Goal: Task Accomplishment & Management: Use online tool/utility

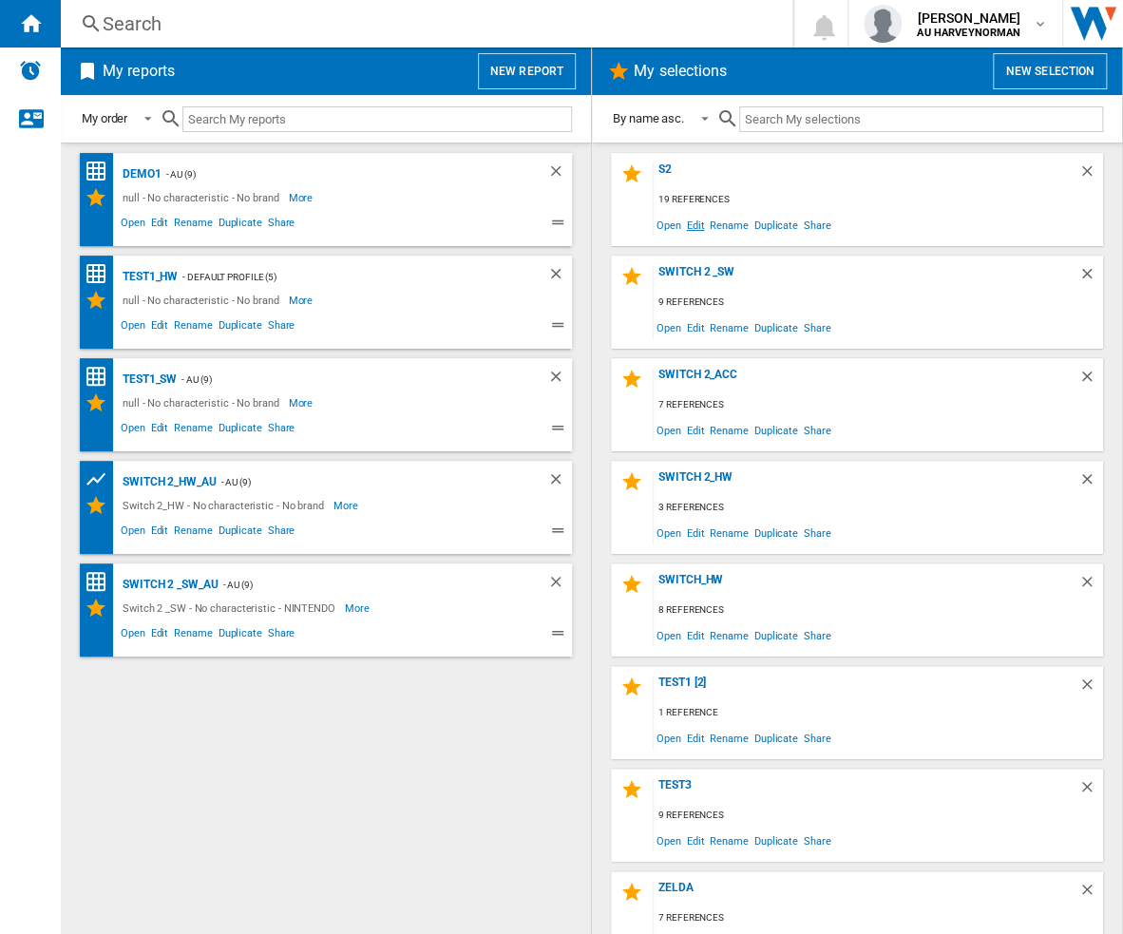
click at [699, 223] on span "Edit" at bounding box center [696, 225] width 24 height 26
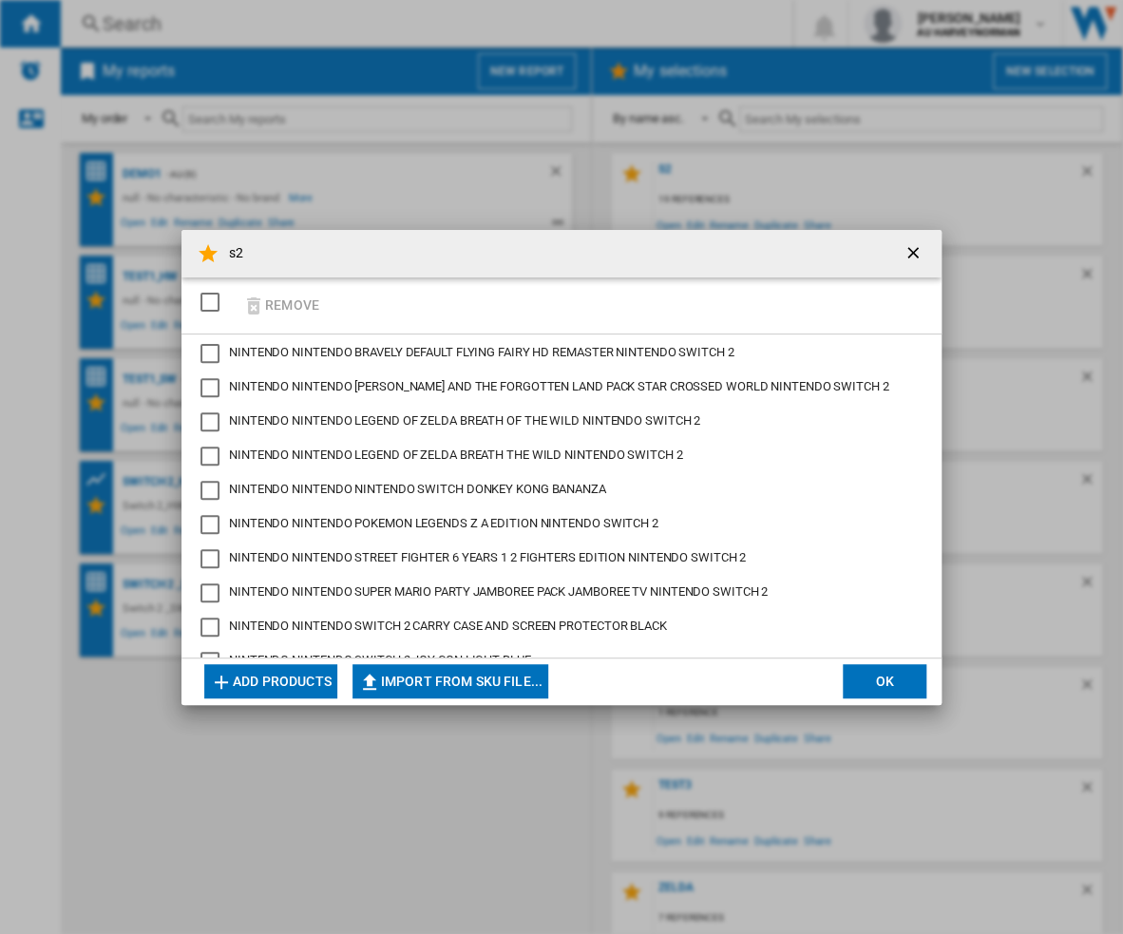
click at [307, 681] on button "Add products" at bounding box center [270, 681] width 133 height 34
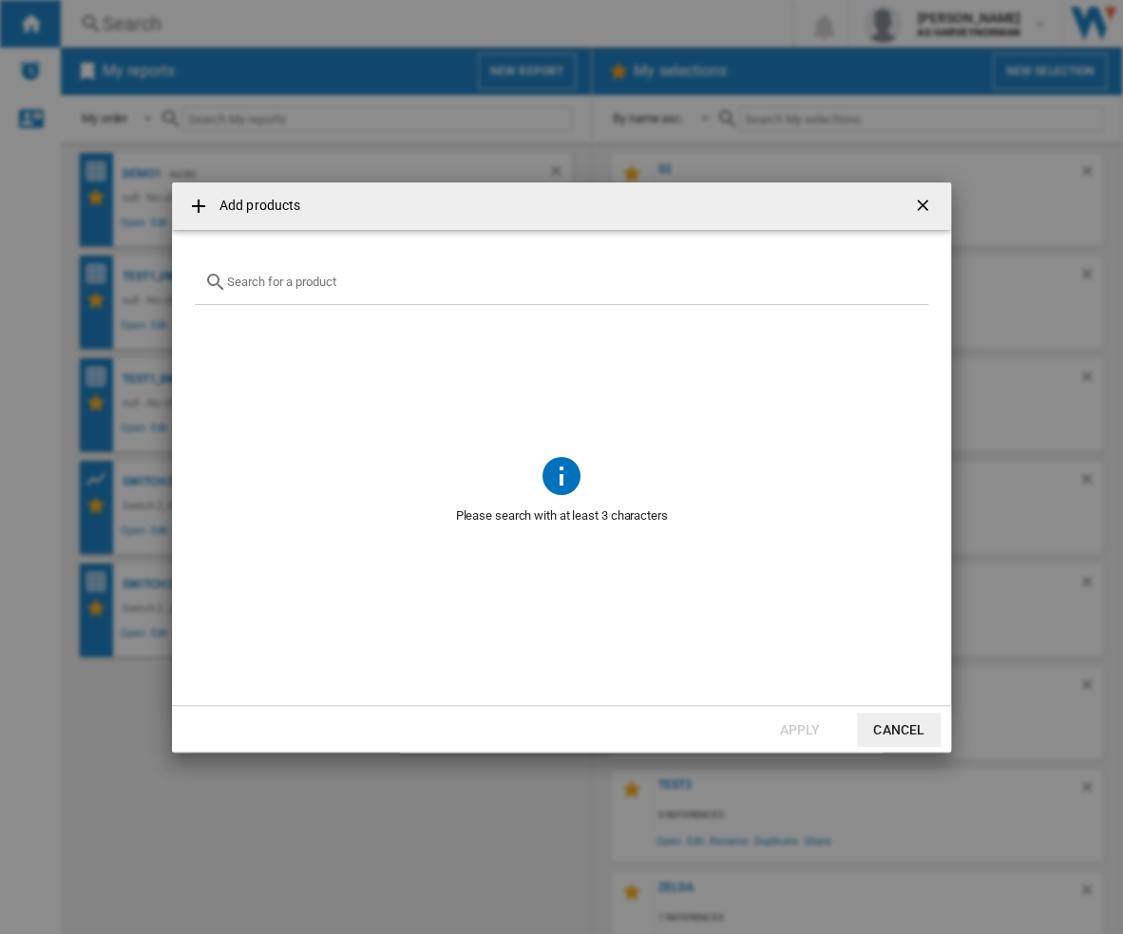
click at [324, 290] on div at bounding box center [562, 282] width 734 height 45
click at [301, 283] on input "text" at bounding box center [573, 282] width 692 height 14
paste input "NINTENDO SWITCH2 CAMERA BLACK"
type input "NINTENDO SWITCH2 CAMERA BLACK"
drag, startPoint x: 475, startPoint y: 275, endPoint x: 115, endPoint y: 273, distance: 360.2
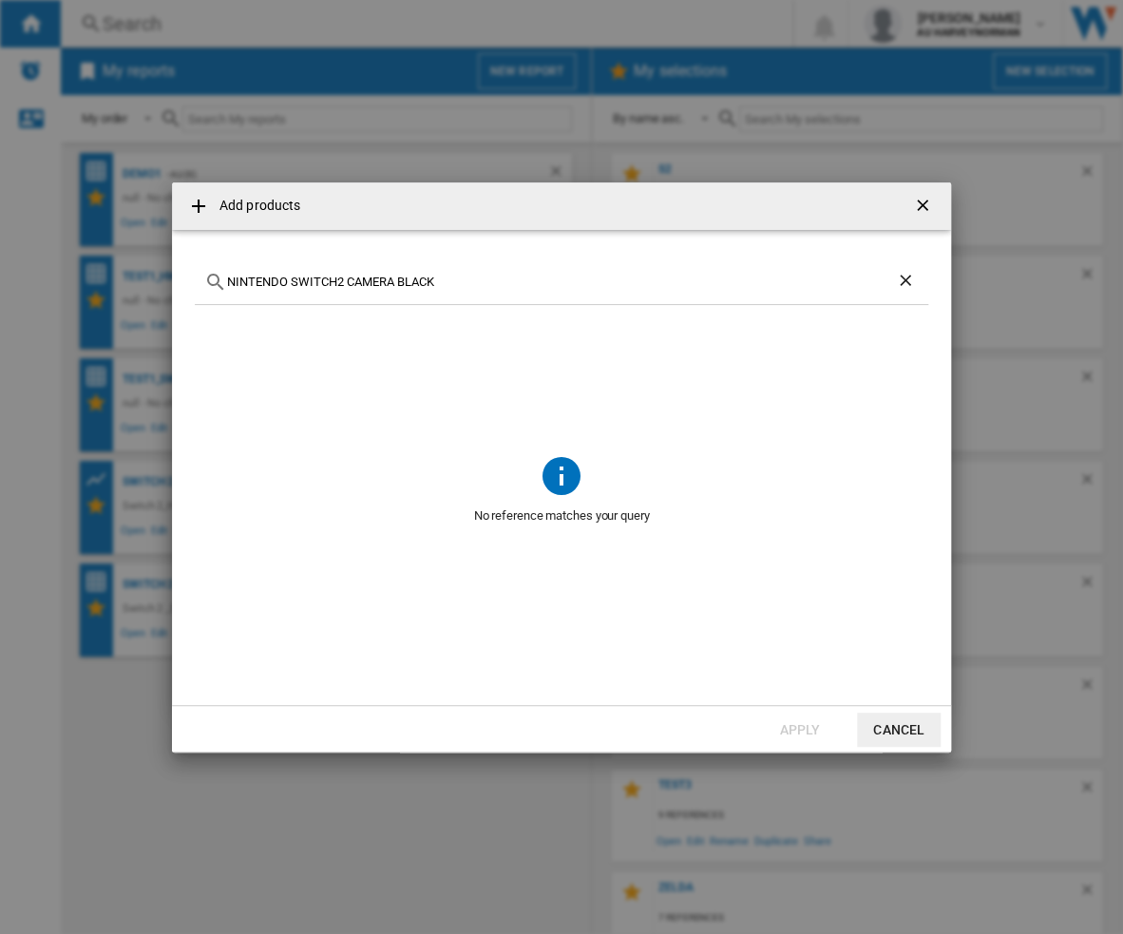
click at [115, 273] on div "Add products NINTENDO SWITCH2 CAMERA BLACK No reference matches your query Appl…" at bounding box center [561, 467] width 1123 height 934
paste input "32146"
drag, startPoint x: 255, startPoint y: 279, endPoint x: 235, endPoint y: 279, distance: 20.0
click at [235, 279] on input "32146" at bounding box center [561, 282] width 669 height 14
paste input "45496321468"
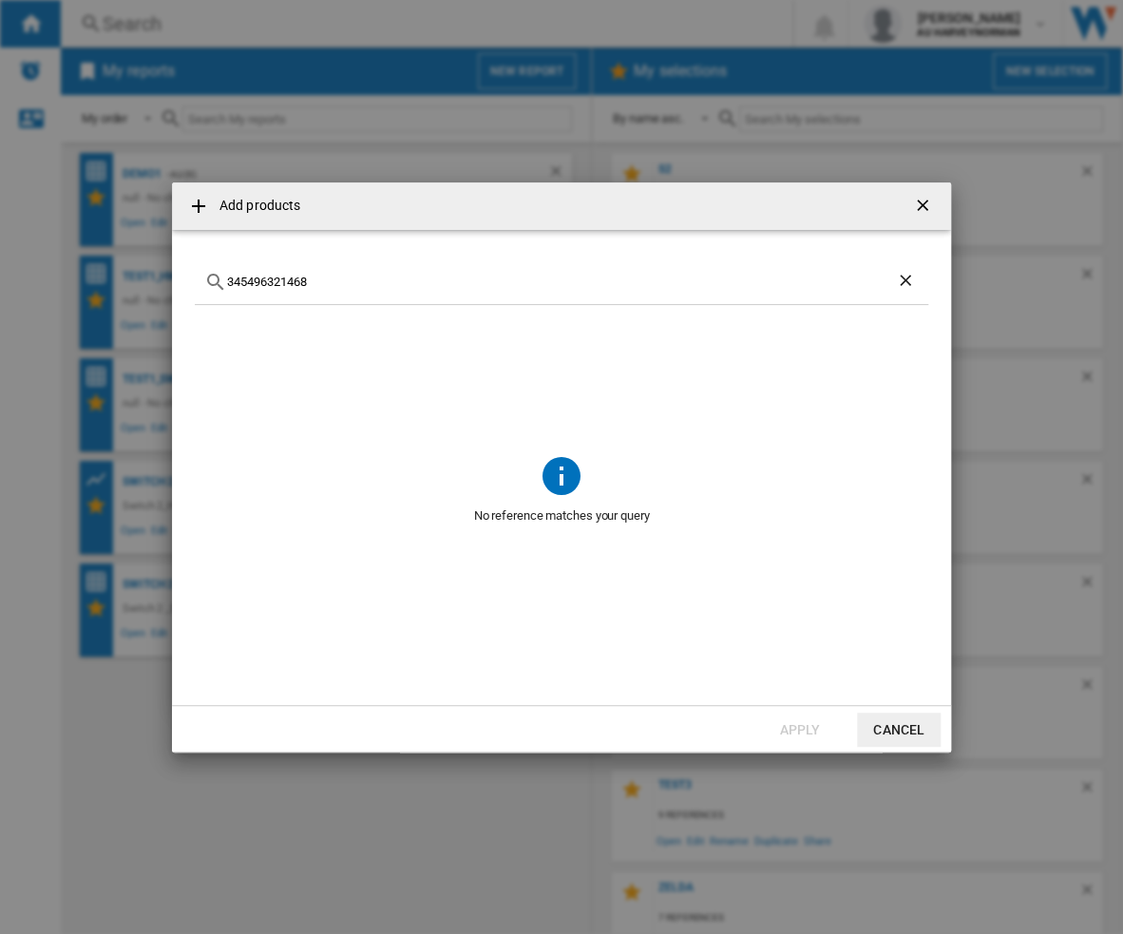
drag, startPoint x: 331, startPoint y: 268, endPoint x: 310, endPoint y: 278, distance: 23.0
click at [310, 278] on div "345496321468" at bounding box center [562, 282] width 734 height 45
drag, startPoint x: 310, startPoint y: 278, endPoint x: 148, endPoint y: 273, distance: 161.6
click at [148, 273] on div "Add products 345496321468 Please wait... Apply Cancel" at bounding box center [561, 467] width 1123 height 934
paste input "text"
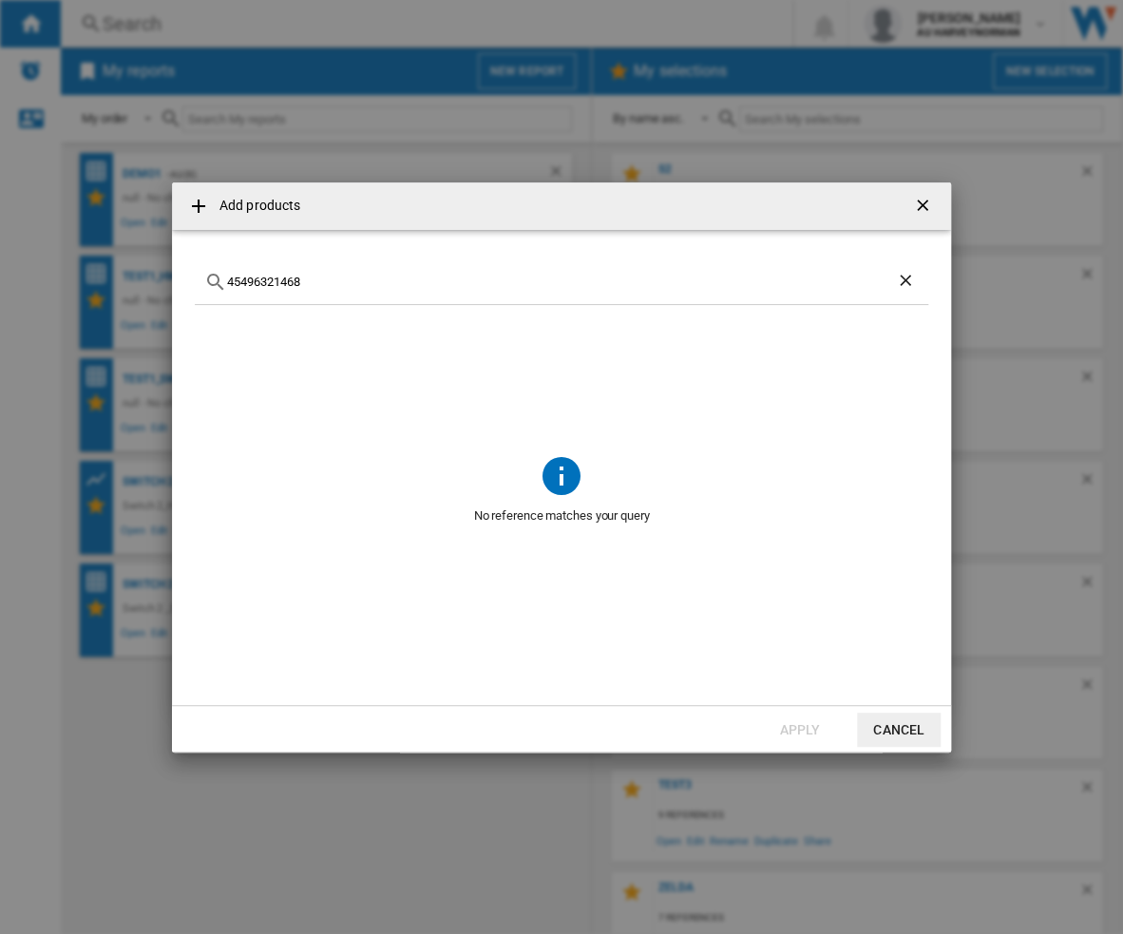
drag, startPoint x: 289, startPoint y: 274, endPoint x: 276, endPoint y: 283, distance: 16.4
click at [276, 280] on div "45496321468" at bounding box center [562, 282] width 734 height 45
drag, startPoint x: 319, startPoint y: 284, endPoint x: 166, endPoint y: 276, distance: 153.3
click at [166, 276] on div "Add products 45496321468 No reference matches your query Apply Cancel" at bounding box center [561, 467] width 1123 height 934
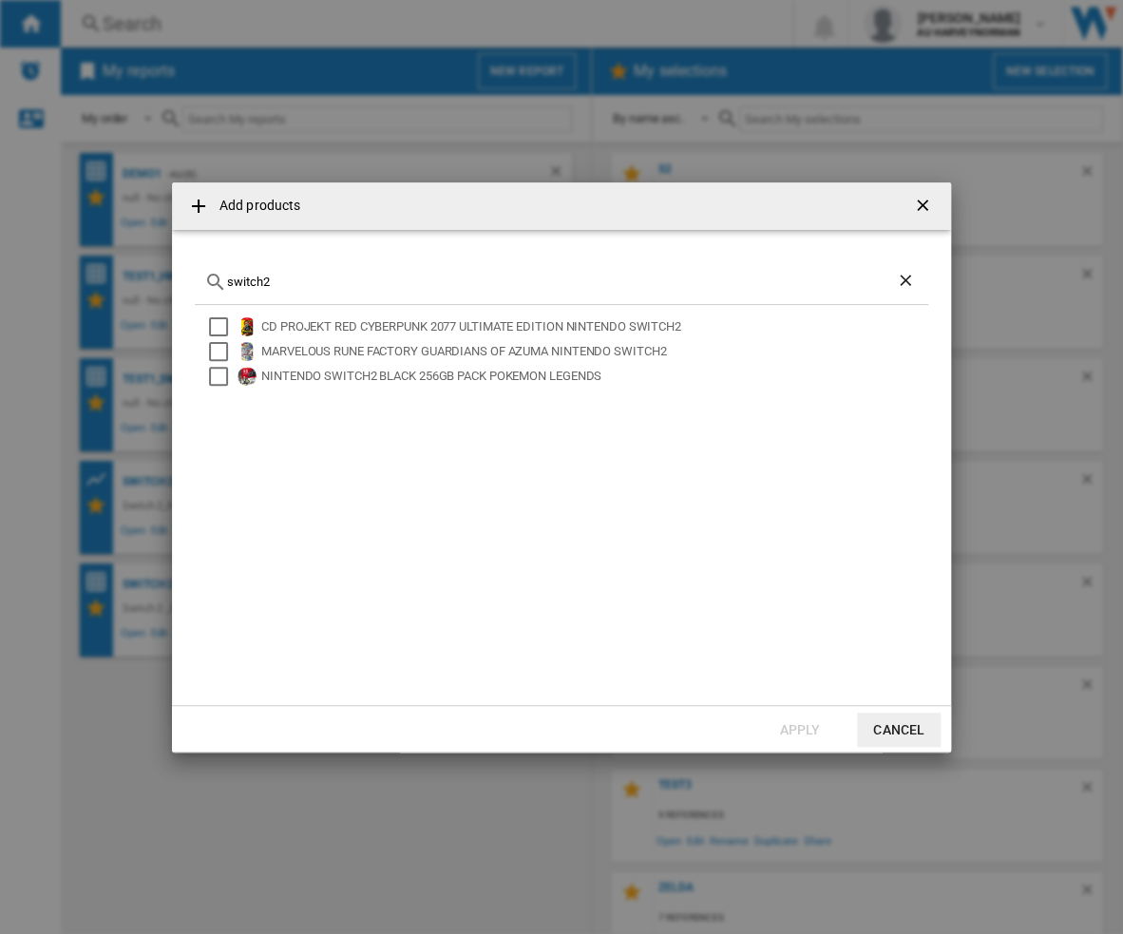
type input "switch2"
click at [942, 193] on button "button" at bounding box center [925, 206] width 38 height 38
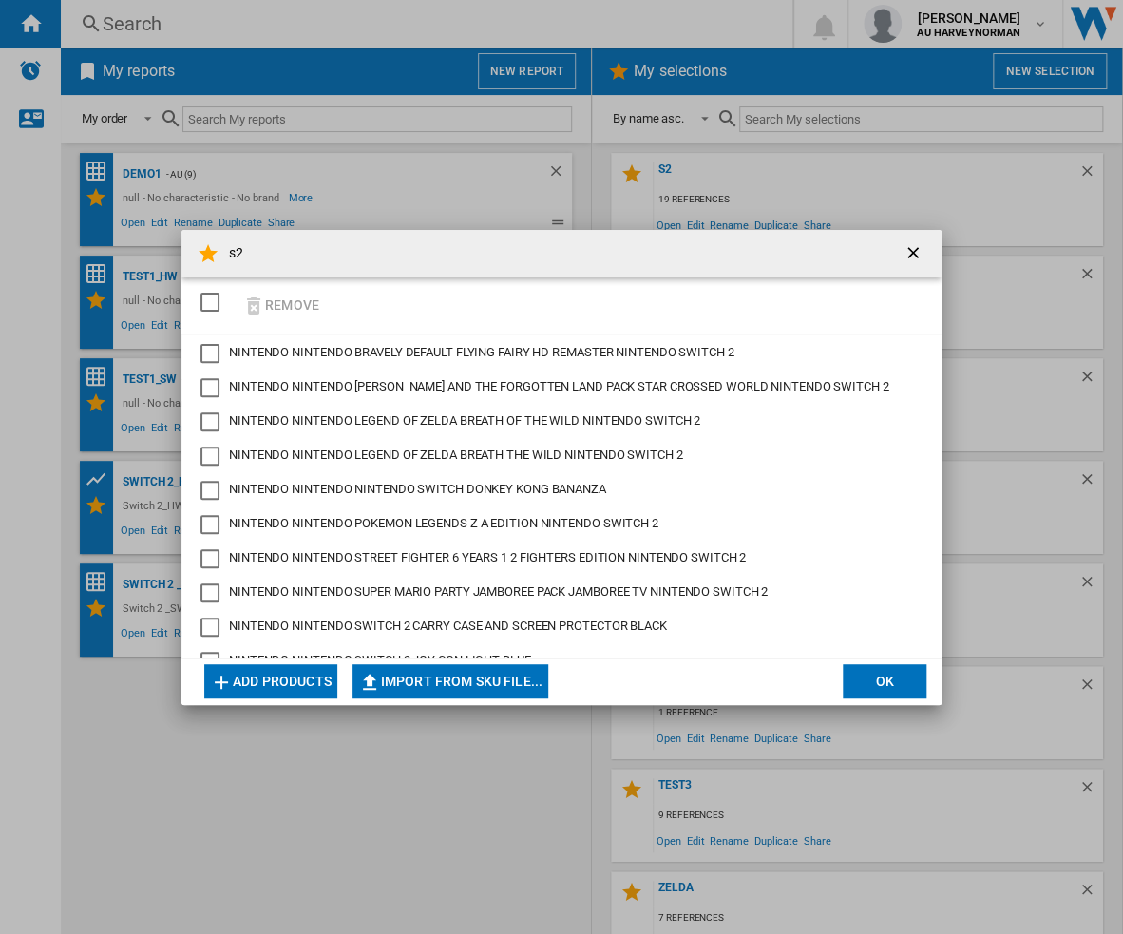
click at [908, 258] on ng-md-icon "getI18NText('BUTTONS.CLOSE_DIALOG')" at bounding box center [915, 254] width 23 height 23
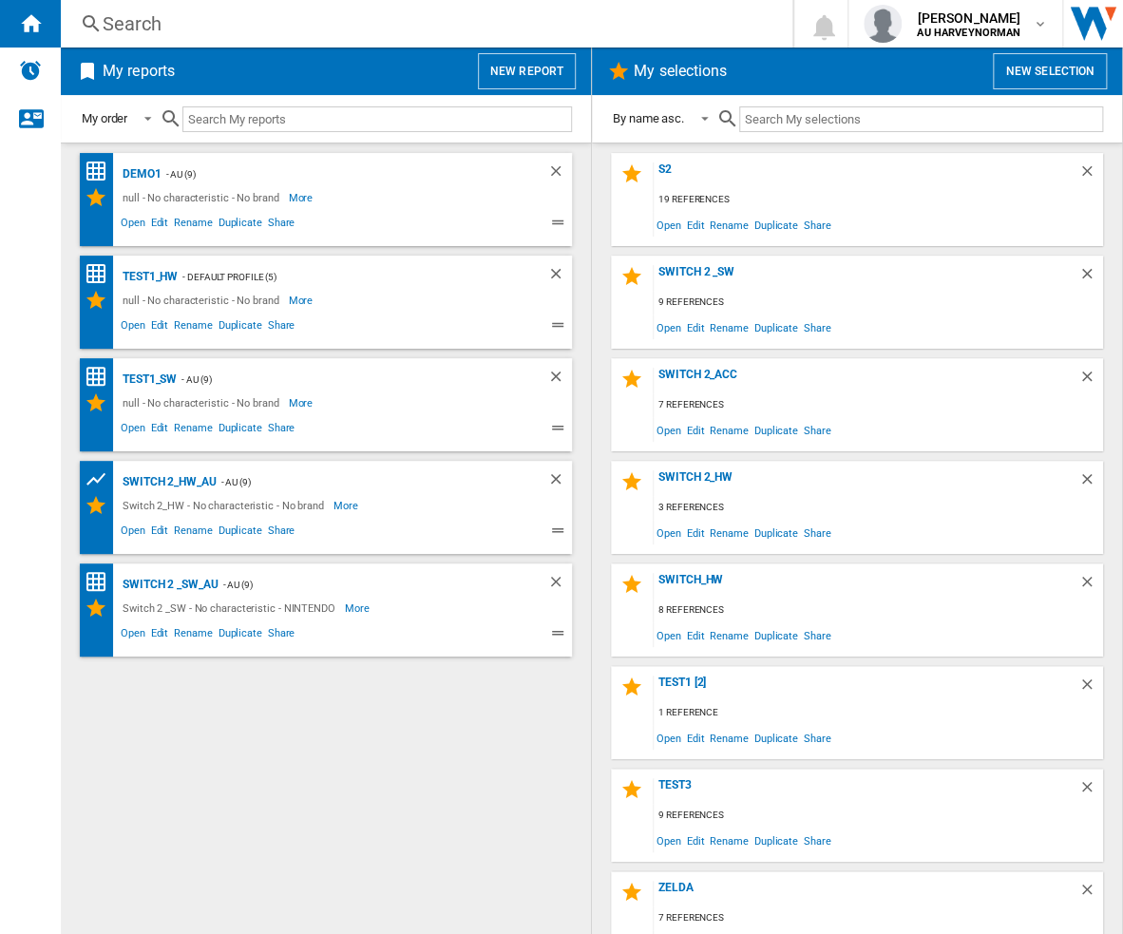
click at [543, 76] on button "New report" at bounding box center [527, 71] width 98 height 36
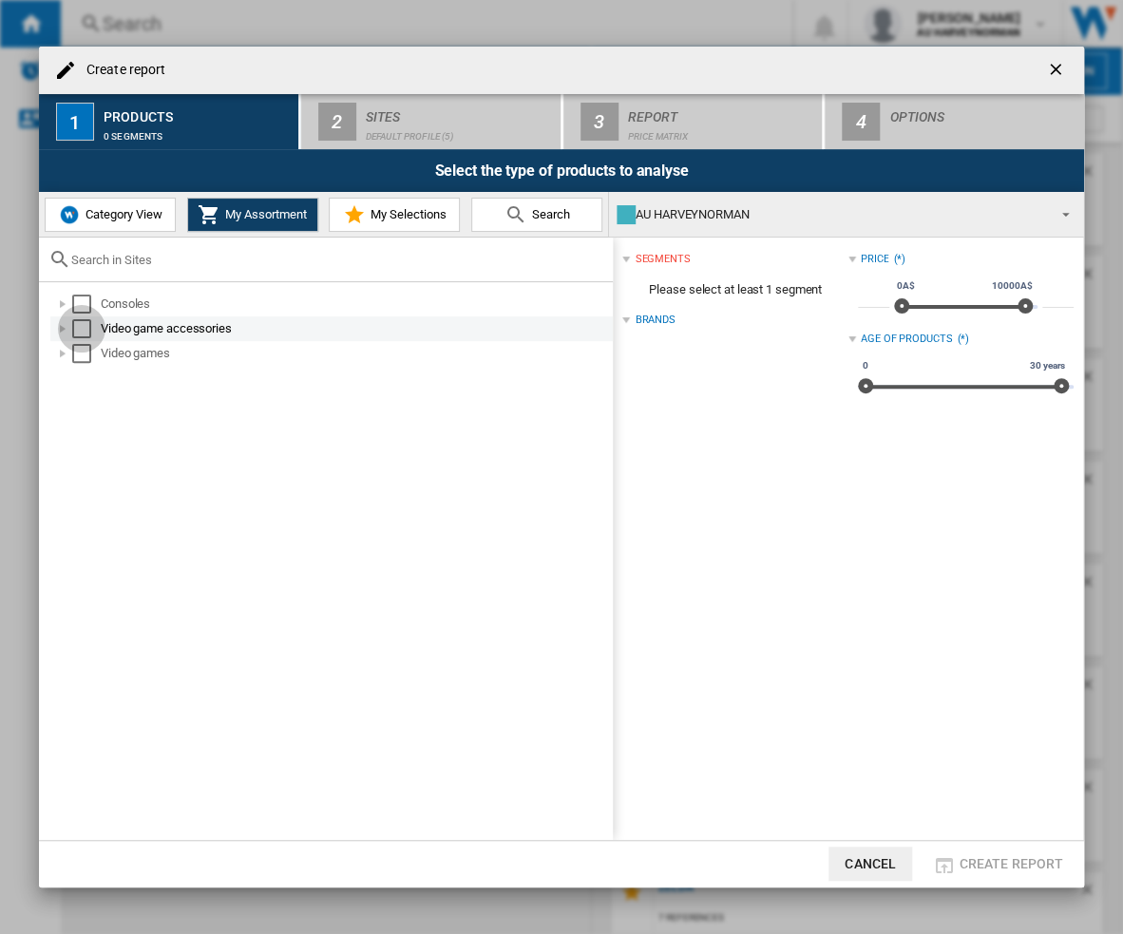
click at [77, 324] on div "Select" at bounding box center [81, 328] width 19 height 19
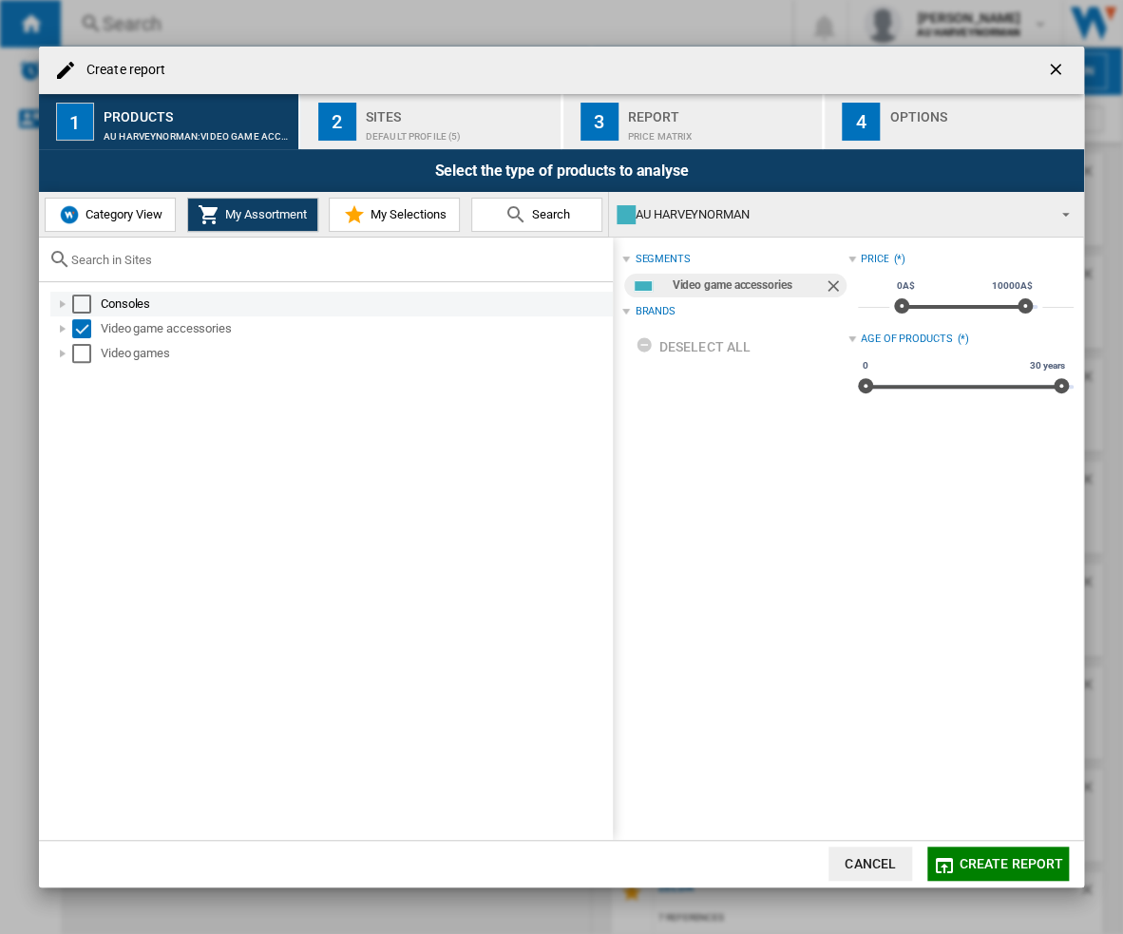
click at [84, 299] on div "Select" at bounding box center [81, 304] width 19 height 19
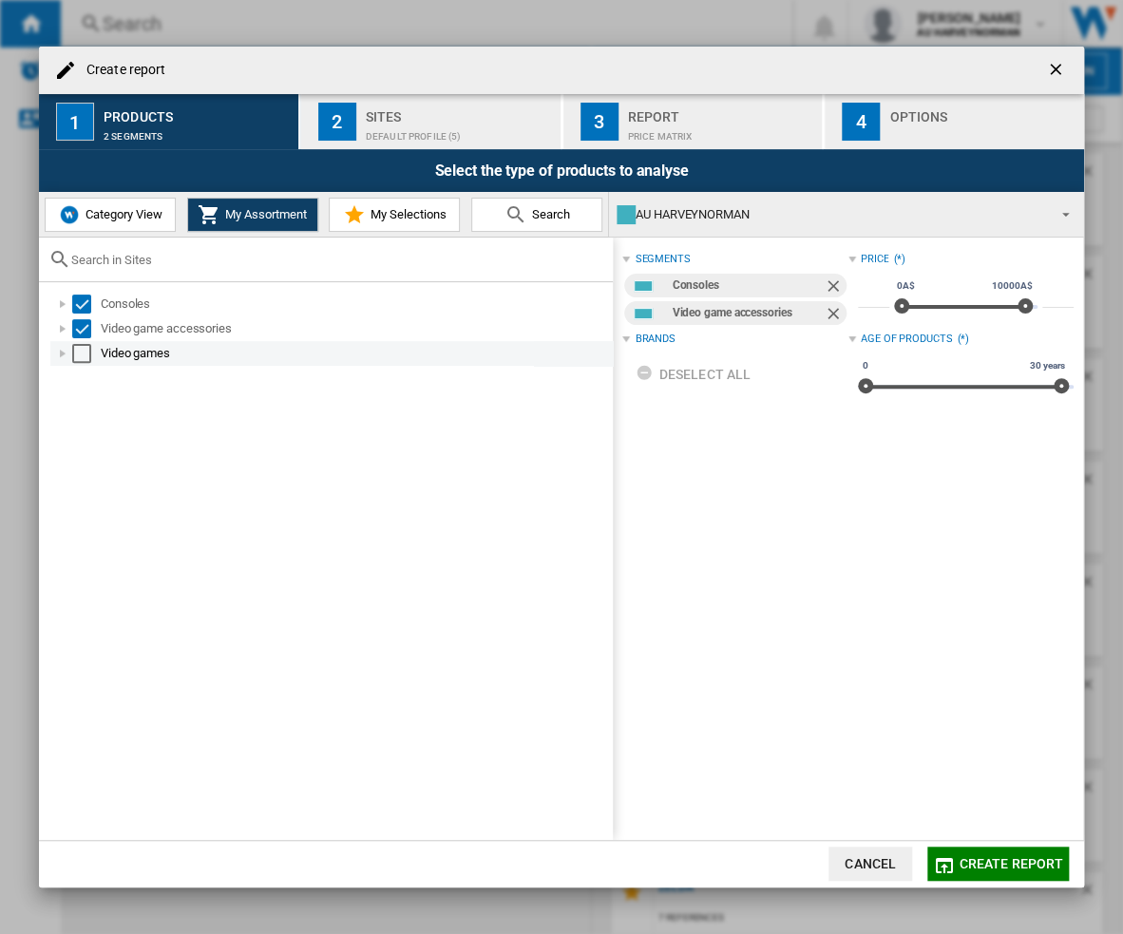
click at [83, 357] on div "Select" at bounding box center [81, 353] width 19 height 19
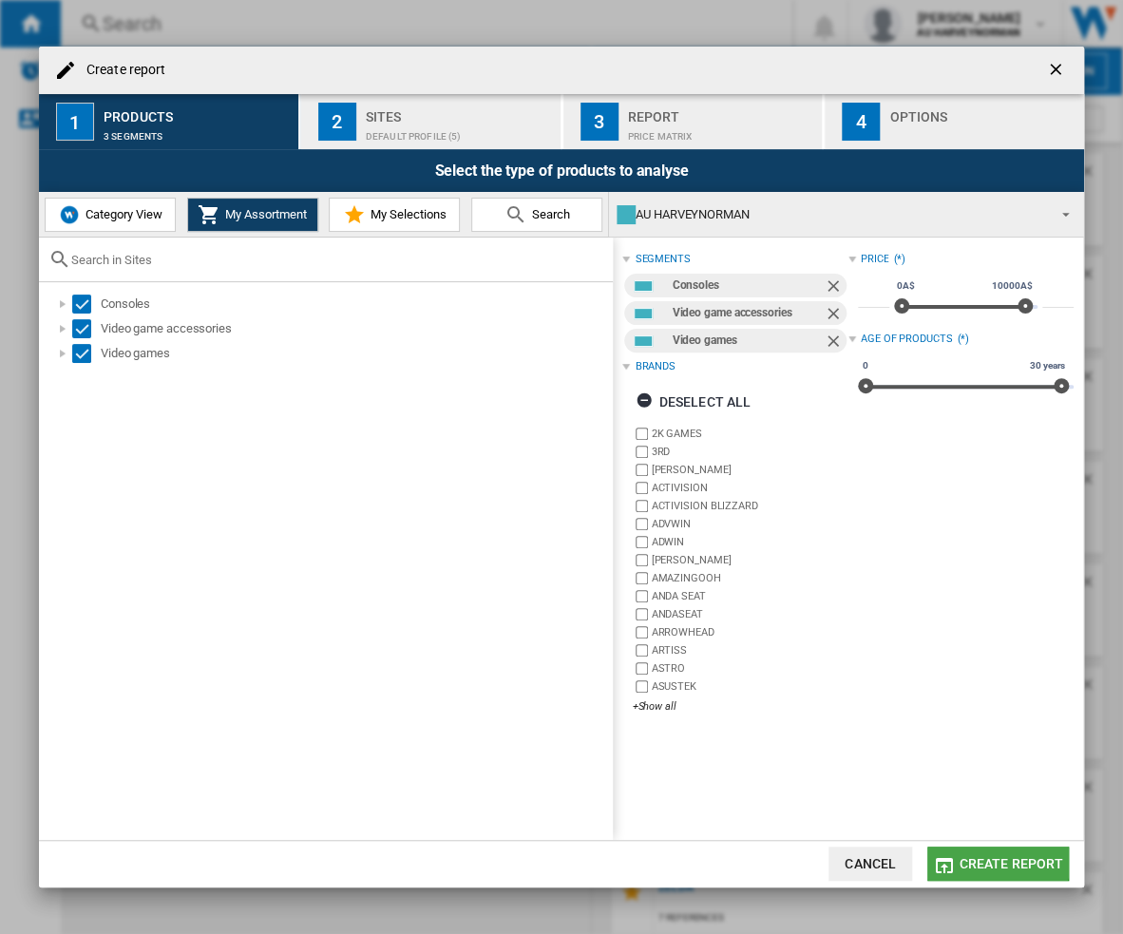
click at [982, 858] on span "Create report" at bounding box center [1011, 863] width 105 height 15
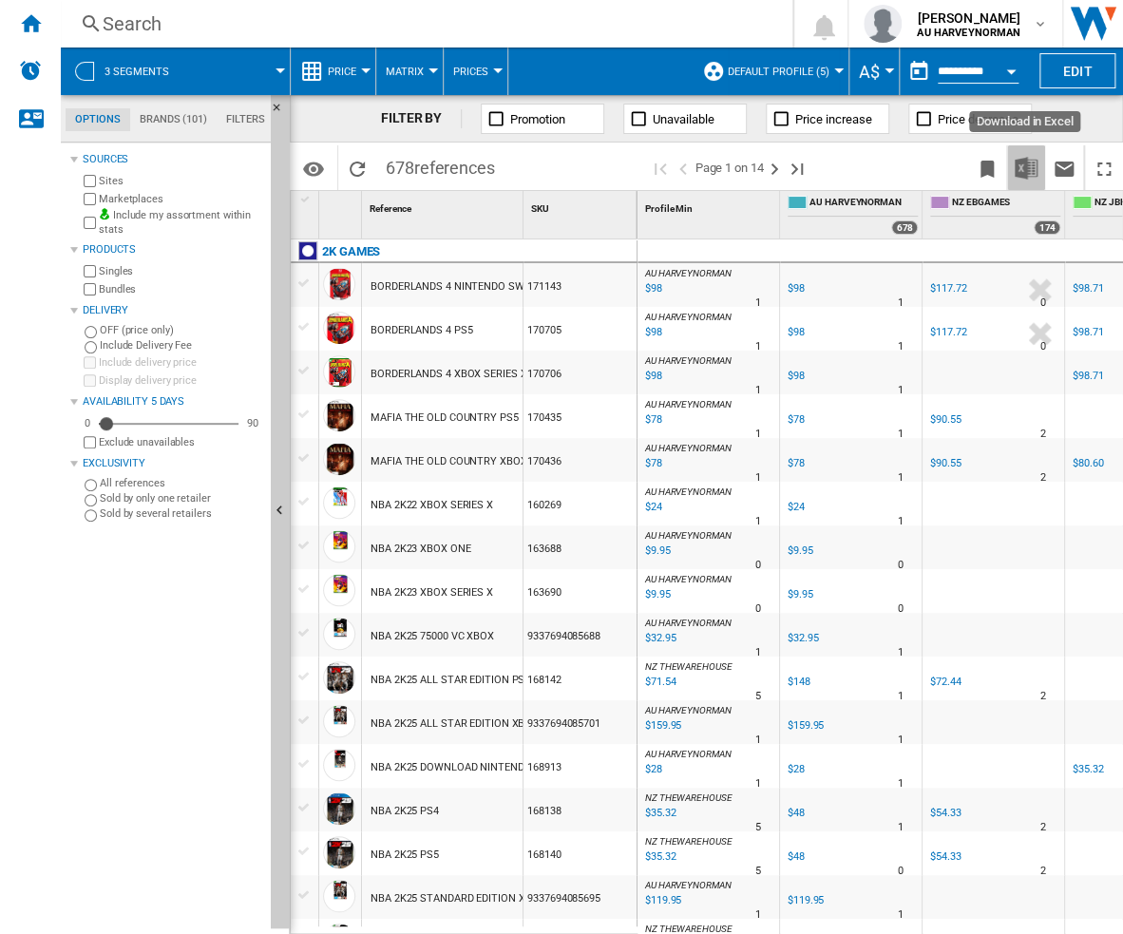
click at [1017, 170] on img "Download in Excel" at bounding box center [1026, 168] width 23 height 23
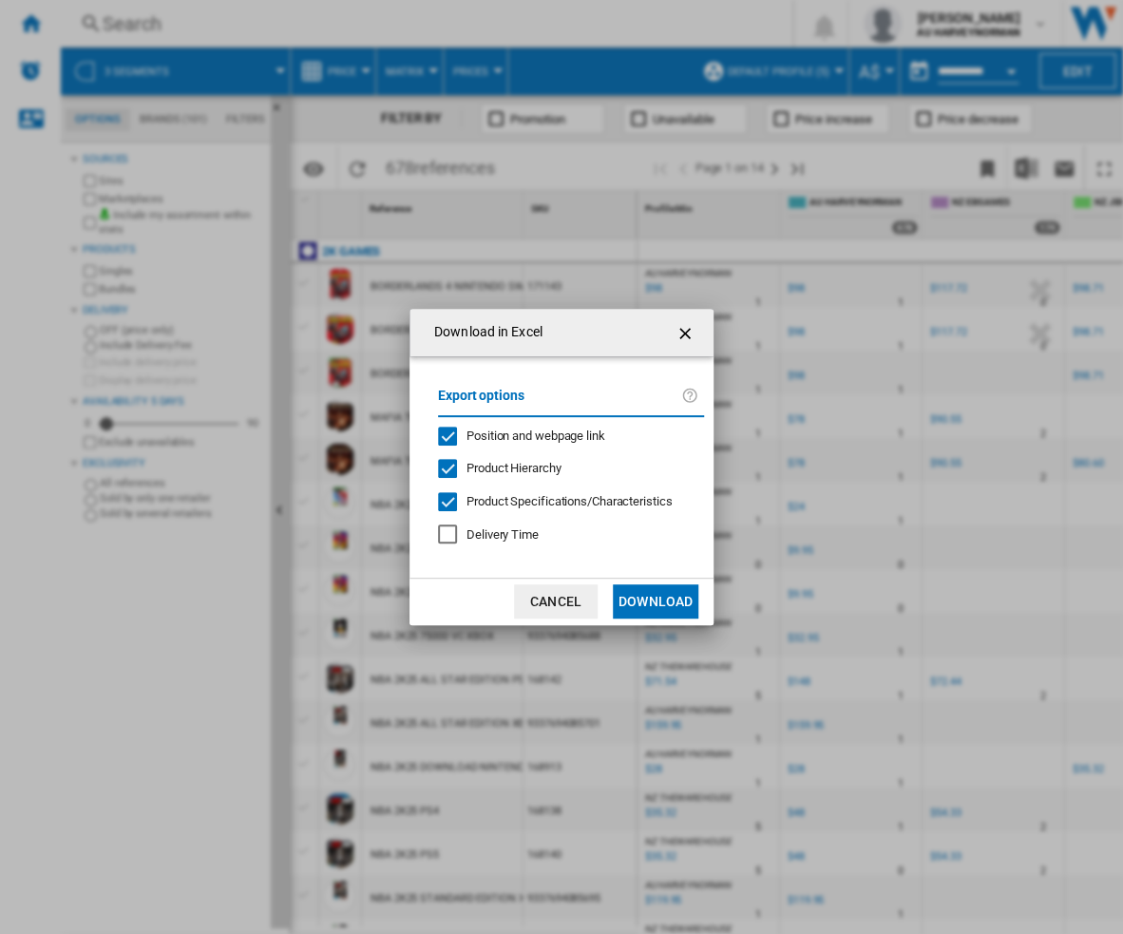
click at [651, 596] on button "Download" at bounding box center [656, 602] width 86 height 34
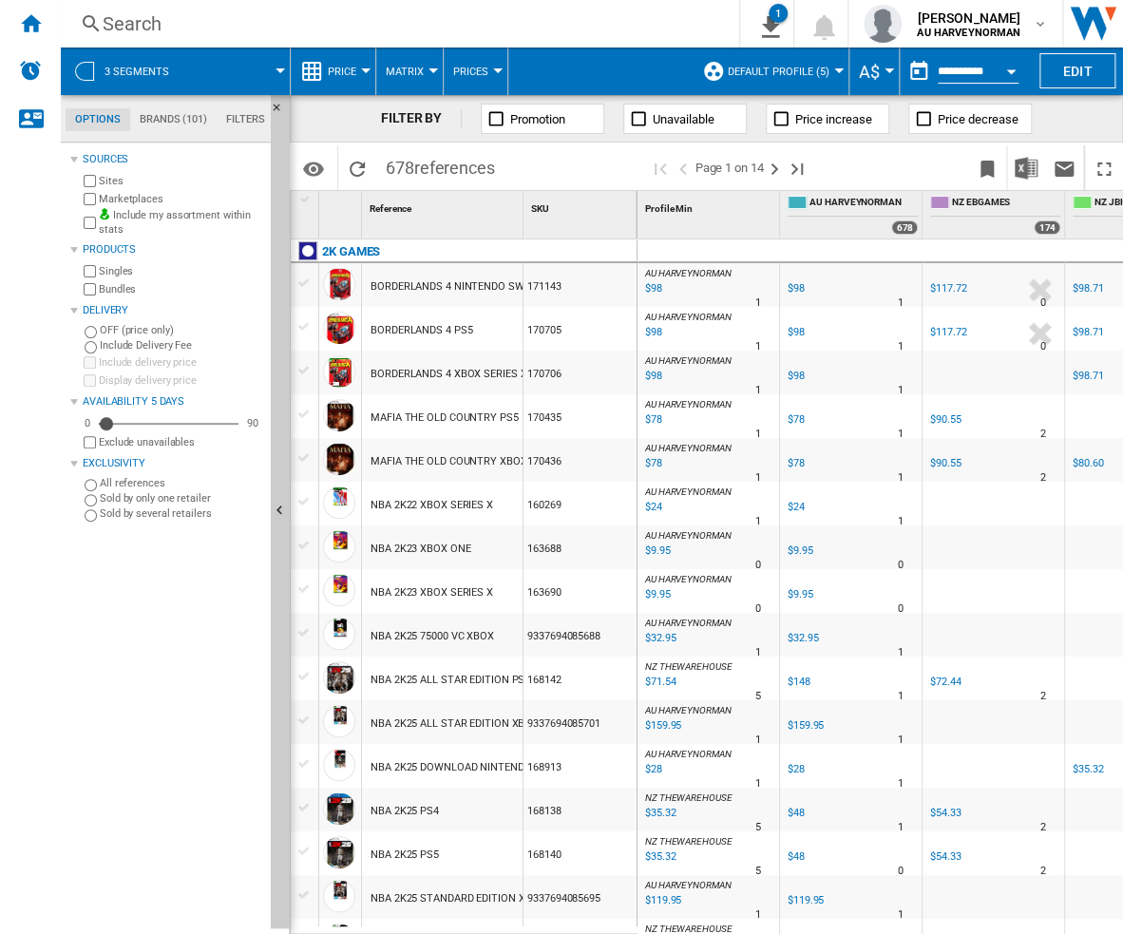
click at [400, 66] on span "Matrix" at bounding box center [405, 72] width 38 height 12
click at [400, 65] on md-backdrop at bounding box center [561, 467] width 1123 height 934
click at [30, 18] on ng-md-icon "Home" at bounding box center [30, 22] width 23 height 23
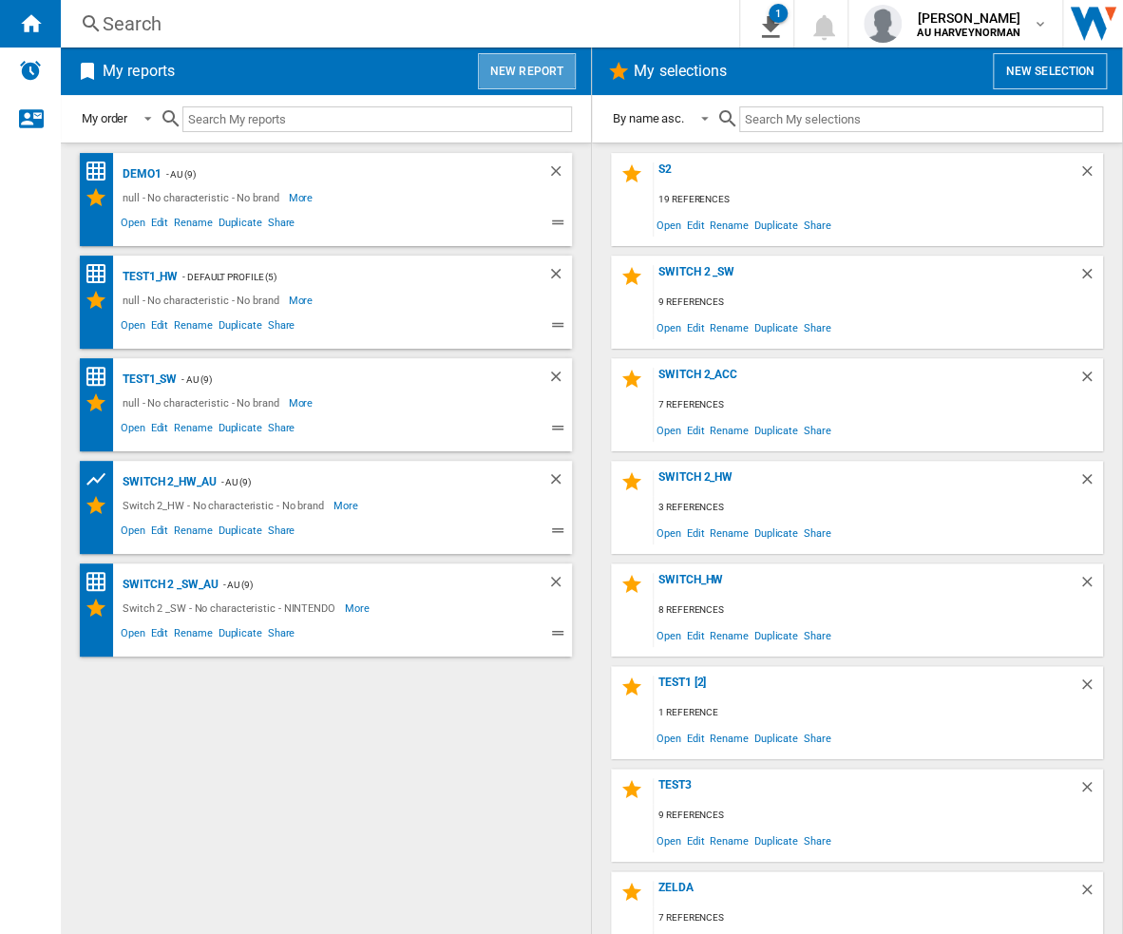
click at [532, 78] on button "New report" at bounding box center [527, 71] width 98 height 36
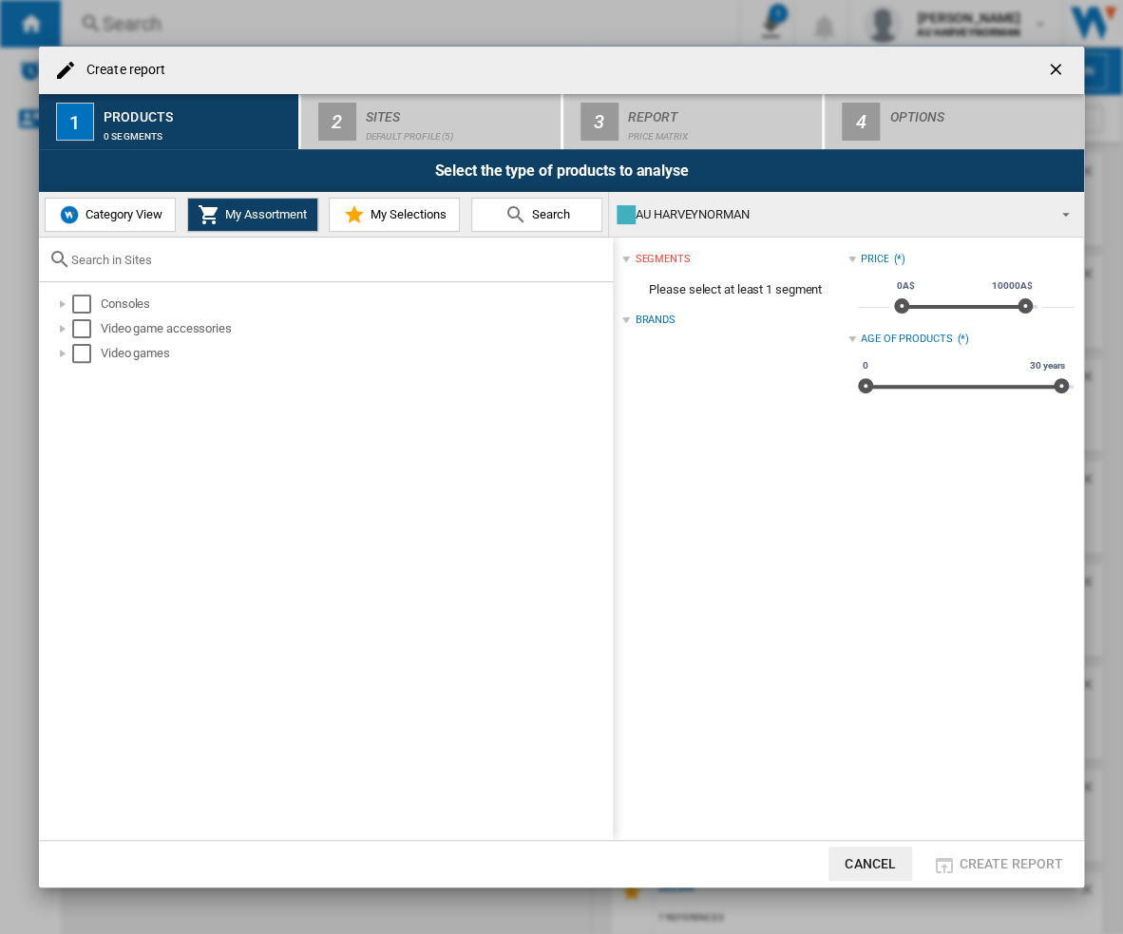
click at [110, 218] on span "Category View" at bounding box center [122, 214] width 82 height 14
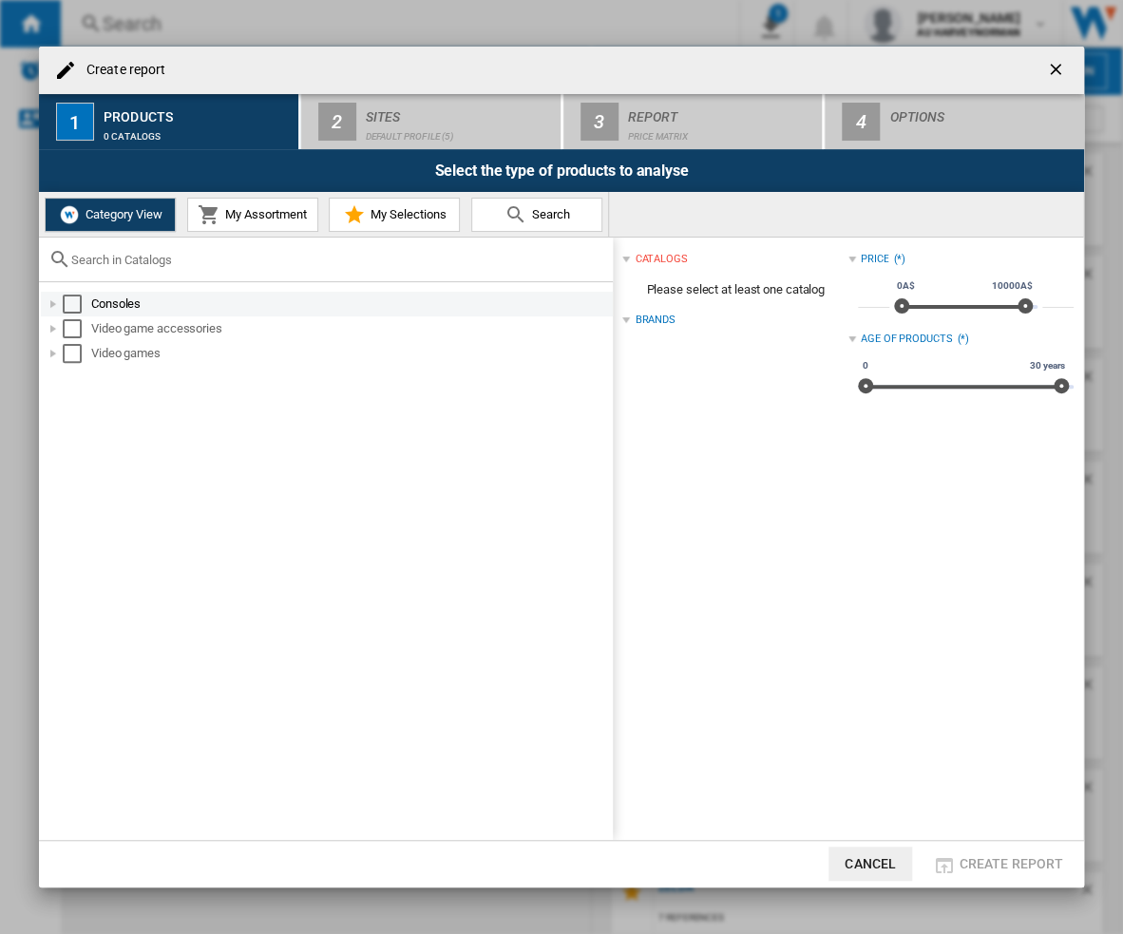
click at [66, 307] on div "Select" at bounding box center [72, 304] width 19 height 19
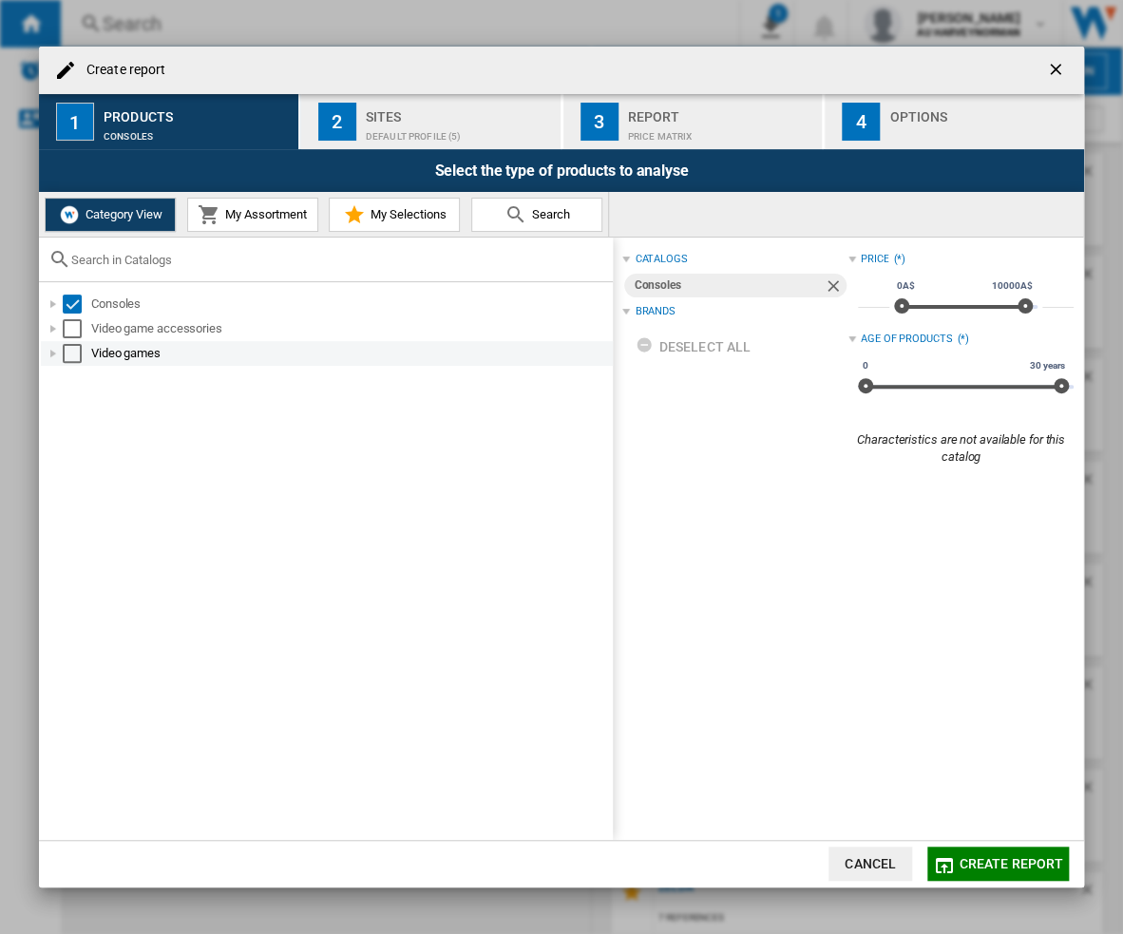
click at [73, 331] on div "Select" at bounding box center [72, 328] width 19 height 19
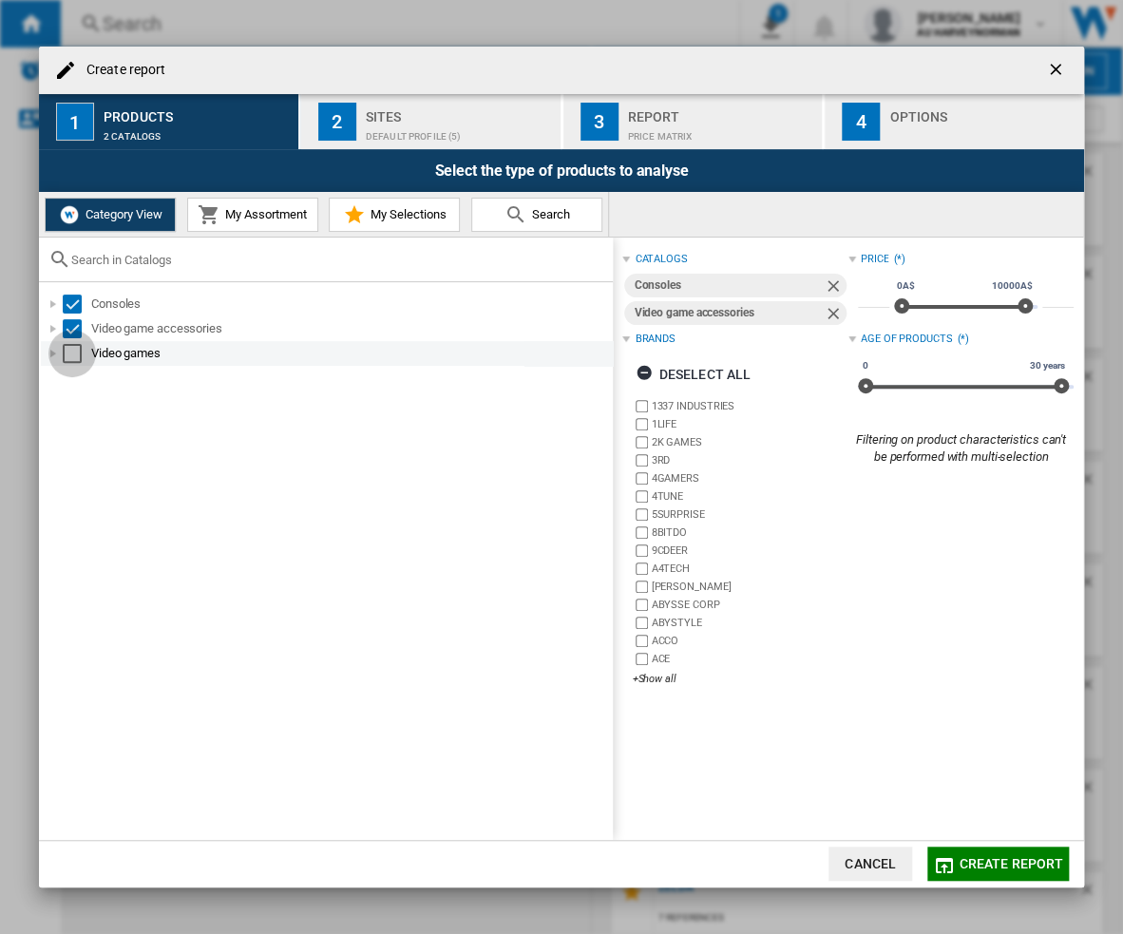
click at [67, 361] on div "Select" at bounding box center [72, 353] width 19 height 19
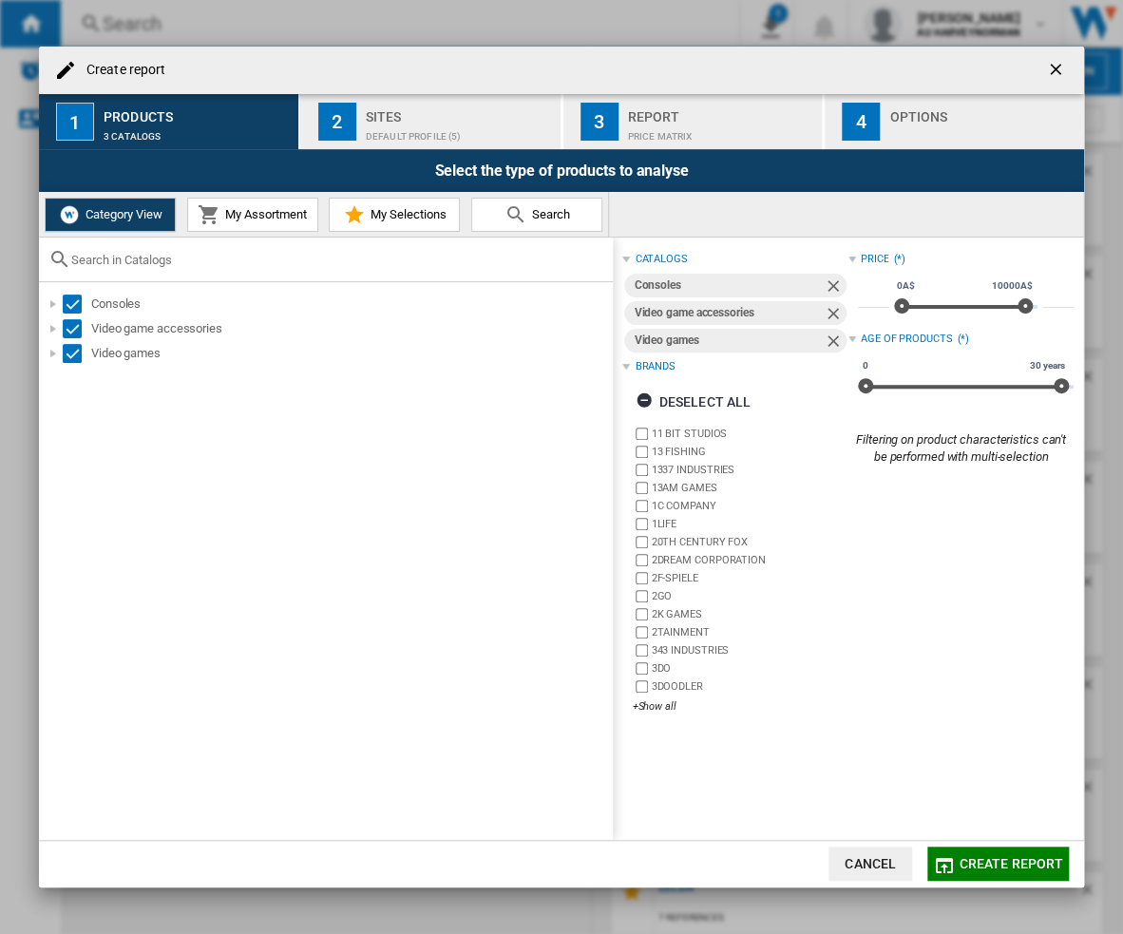
click at [999, 862] on span "Create report" at bounding box center [1011, 863] width 105 height 15
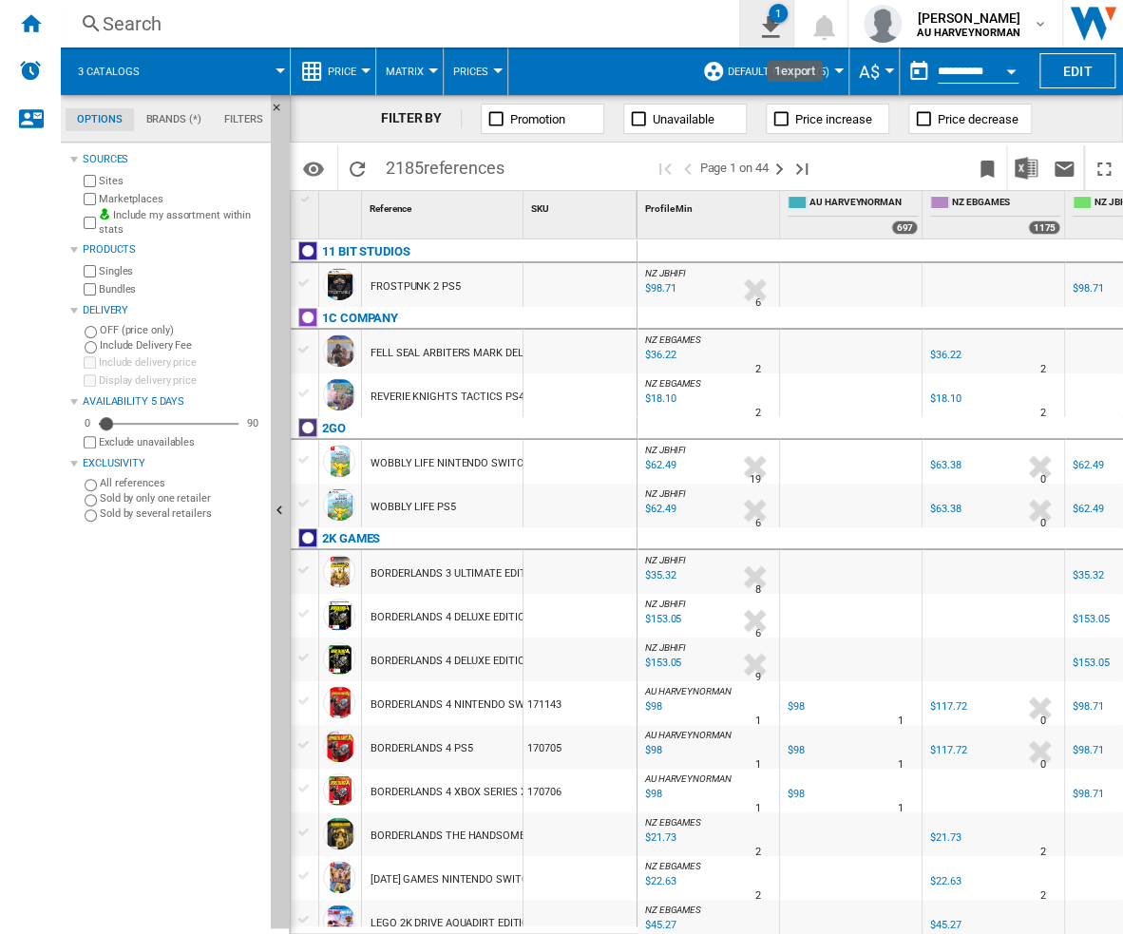
click at [772, 18] on div "1" at bounding box center [778, 13] width 19 height 19
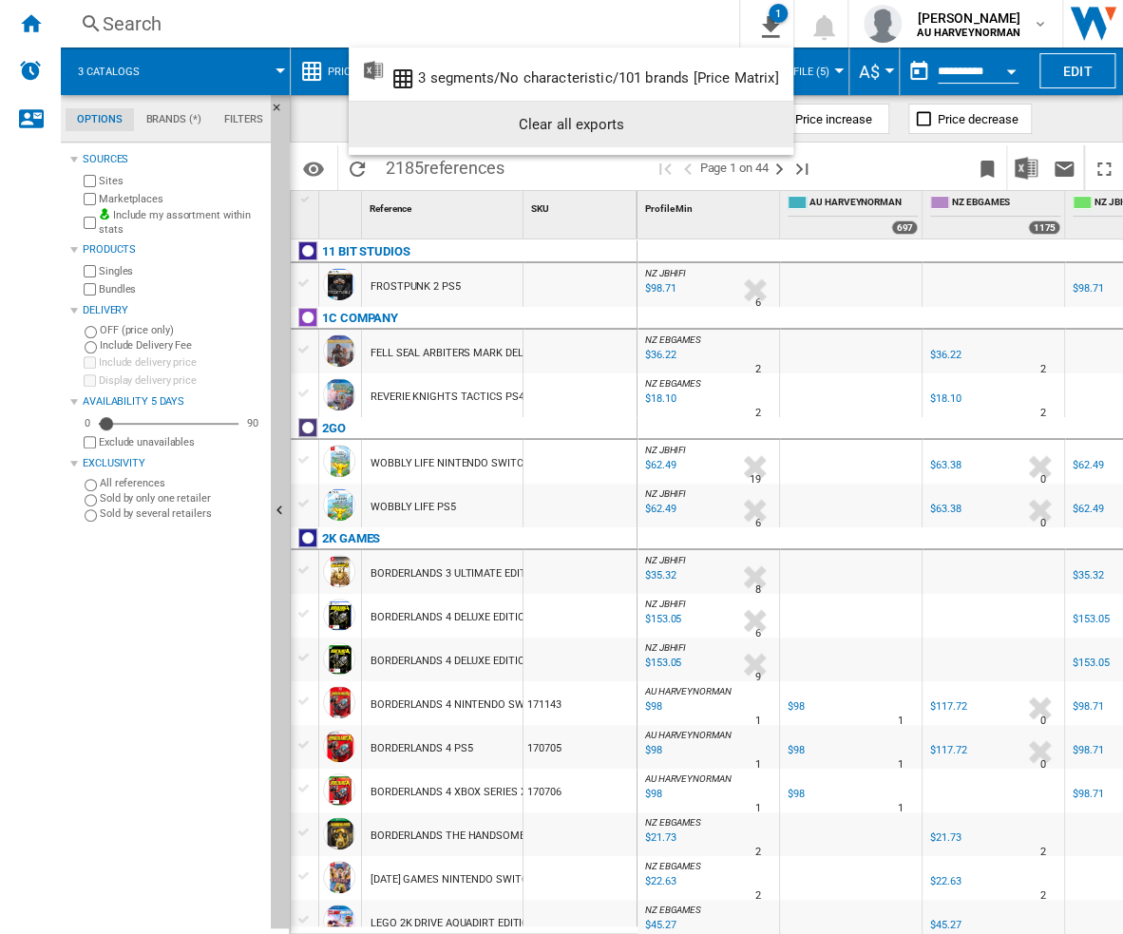
click at [591, 122] on div "Clear all exports" at bounding box center [571, 124] width 414 height 34
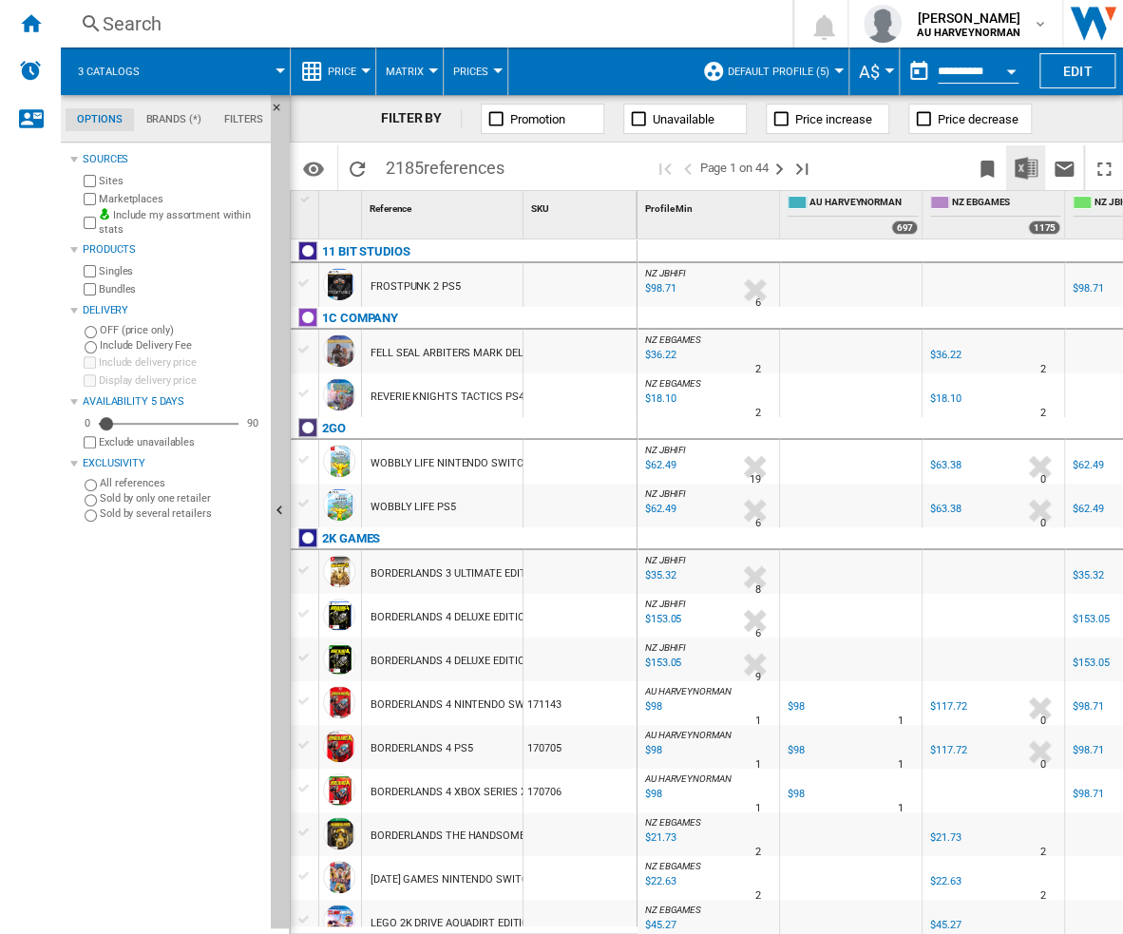
click at [1027, 166] on img "Download in Excel" at bounding box center [1026, 168] width 23 height 23
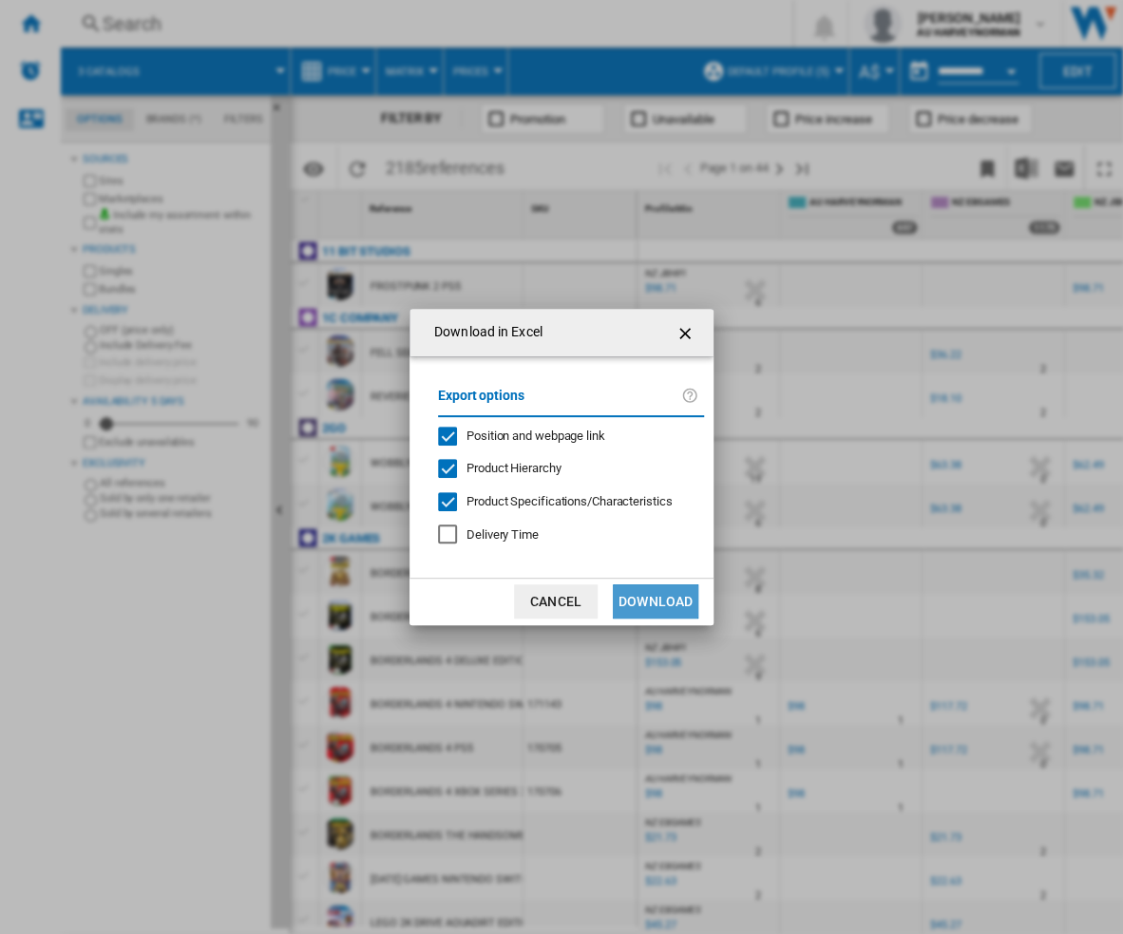
click at [691, 607] on button "Download" at bounding box center [656, 602] width 86 height 34
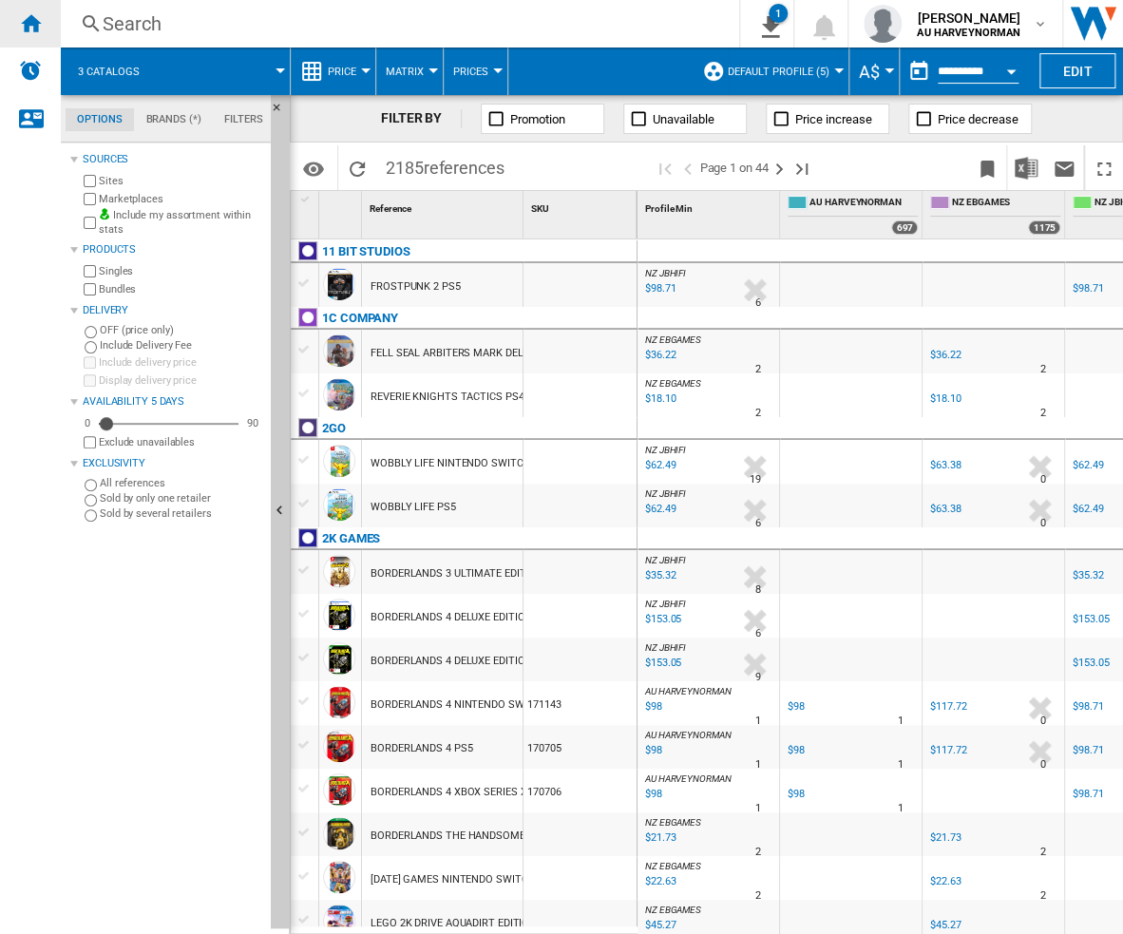
click at [29, 21] on ng-md-icon "Home" at bounding box center [30, 22] width 23 height 23
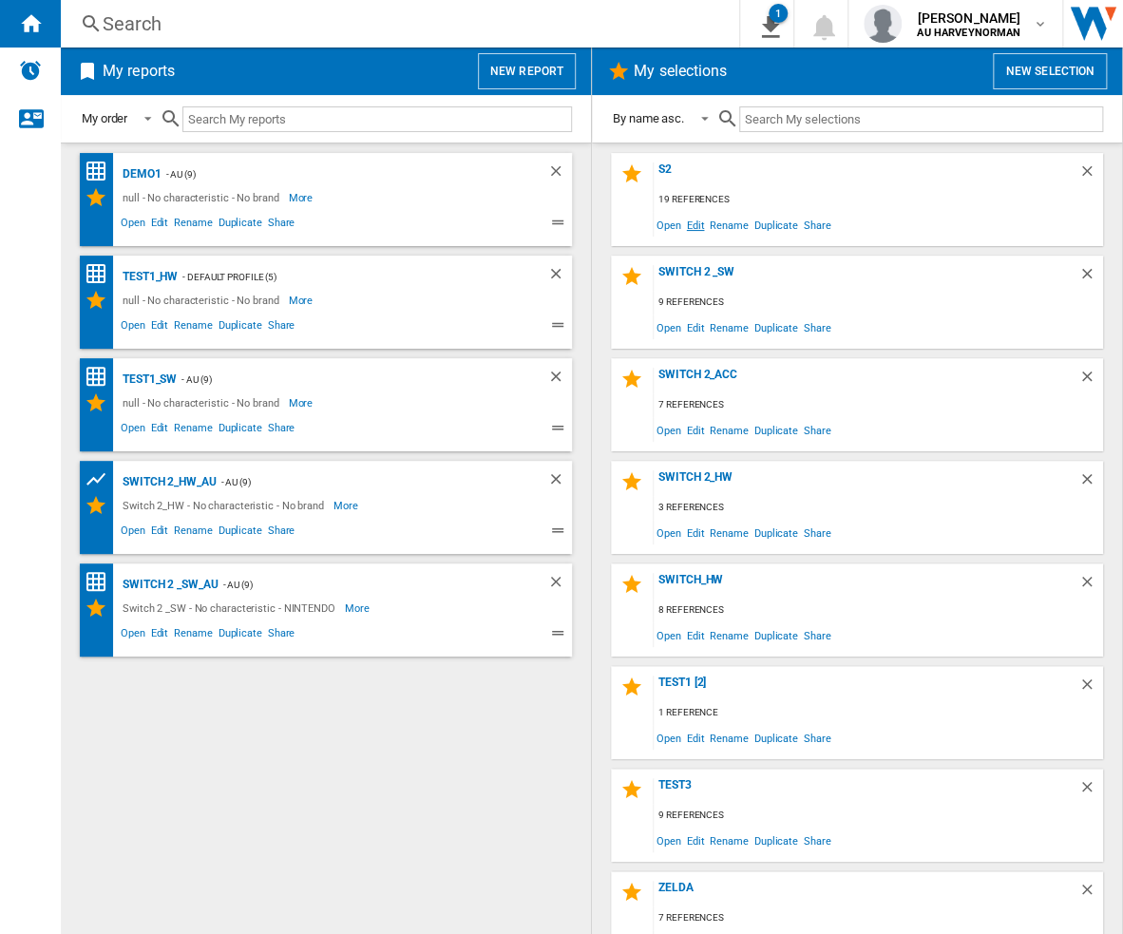
click at [696, 223] on span "Edit" at bounding box center [696, 225] width 24 height 26
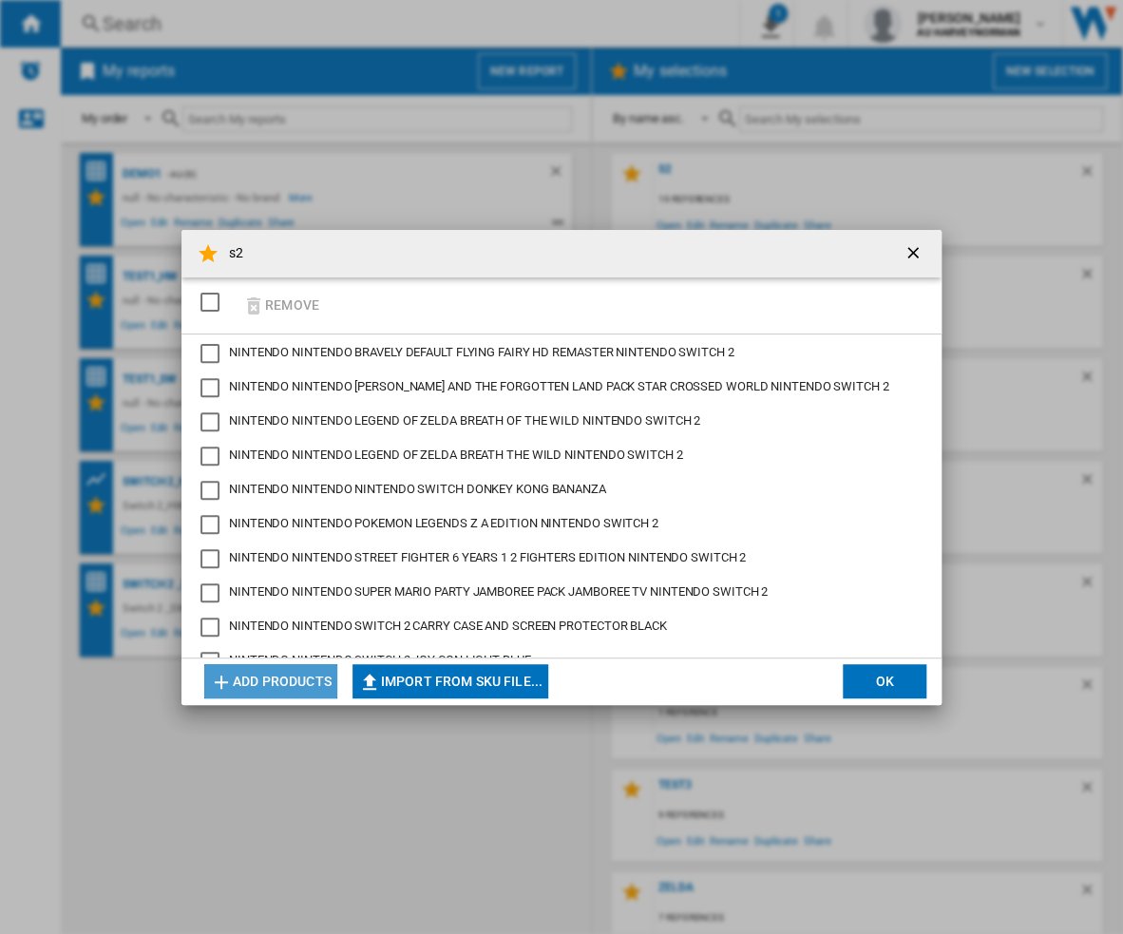
click at [274, 680] on button "Add products" at bounding box center [270, 681] width 133 height 34
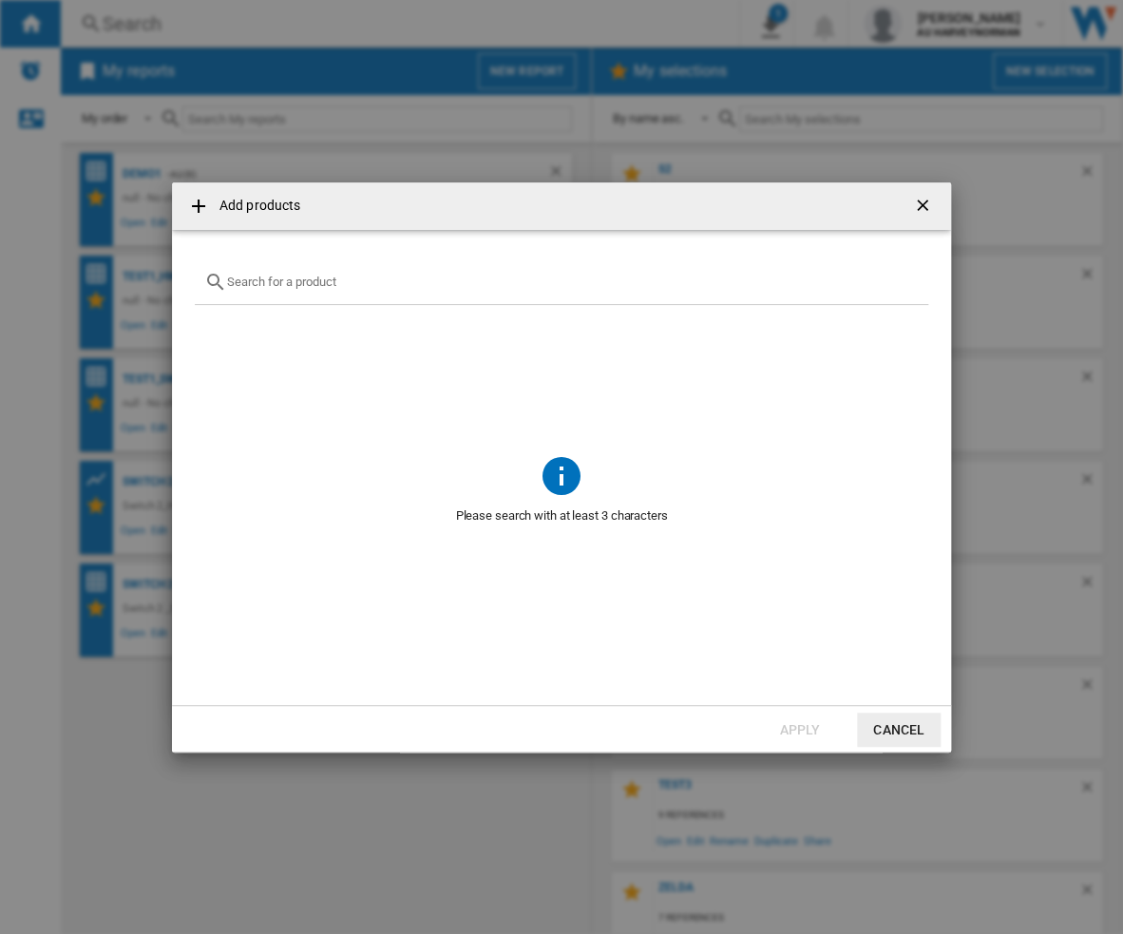
click at [331, 276] on input "Add products ..." at bounding box center [573, 282] width 692 height 14
paste input "NINTENDO SANDISK SWITCH2 SDSQXFN256GGN4 256GB"
drag, startPoint x: 568, startPoint y: 283, endPoint x: 292, endPoint y: 286, distance: 276.6
click at [292, 286] on input "NINTENDO SANDISK SWITCH2 SDSQXFN256GGN4 256GB" at bounding box center [561, 282] width 669 height 14
type input "NINTENDO sandisk"
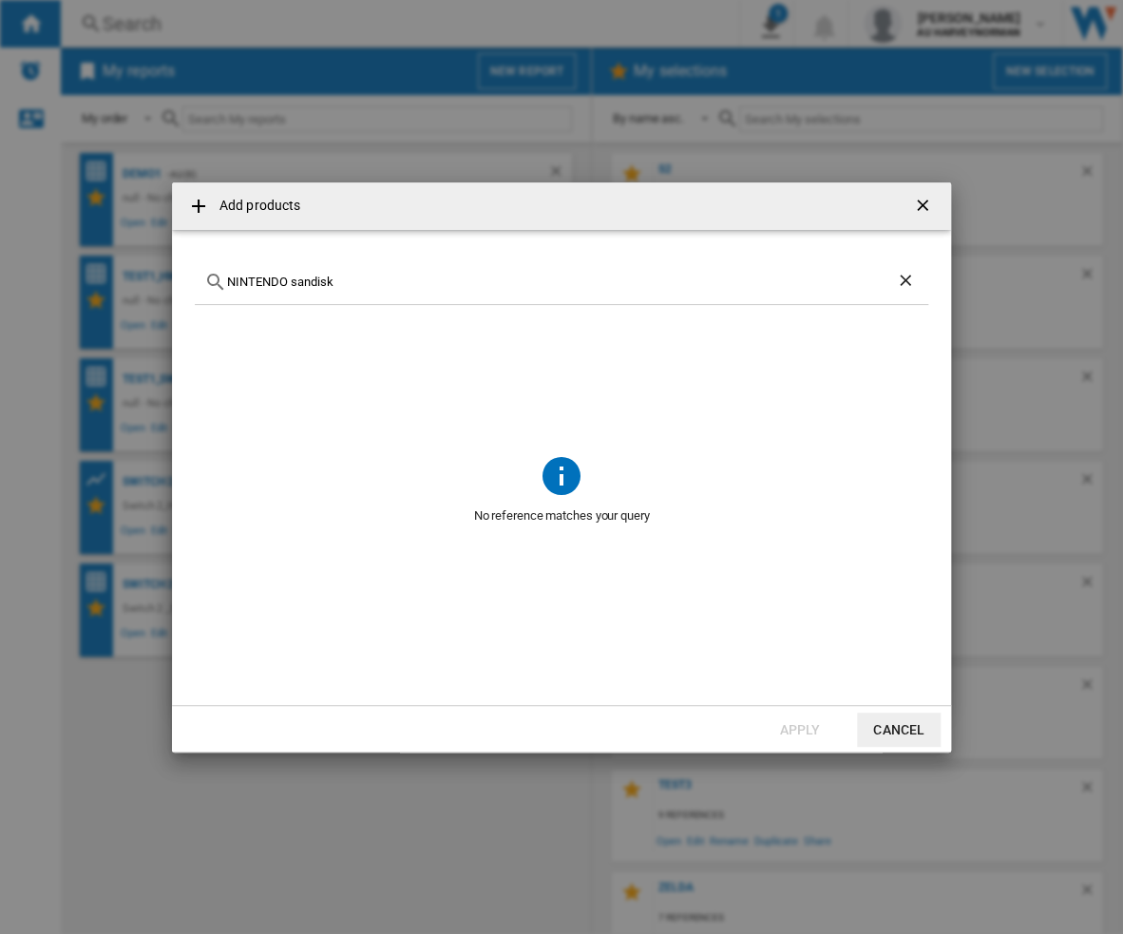
click at [932, 205] on ng-md-icon "getI18NText('BUTTONS.CLOSE_DIALOG')" at bounding box center [924, 207] width 23 height 23
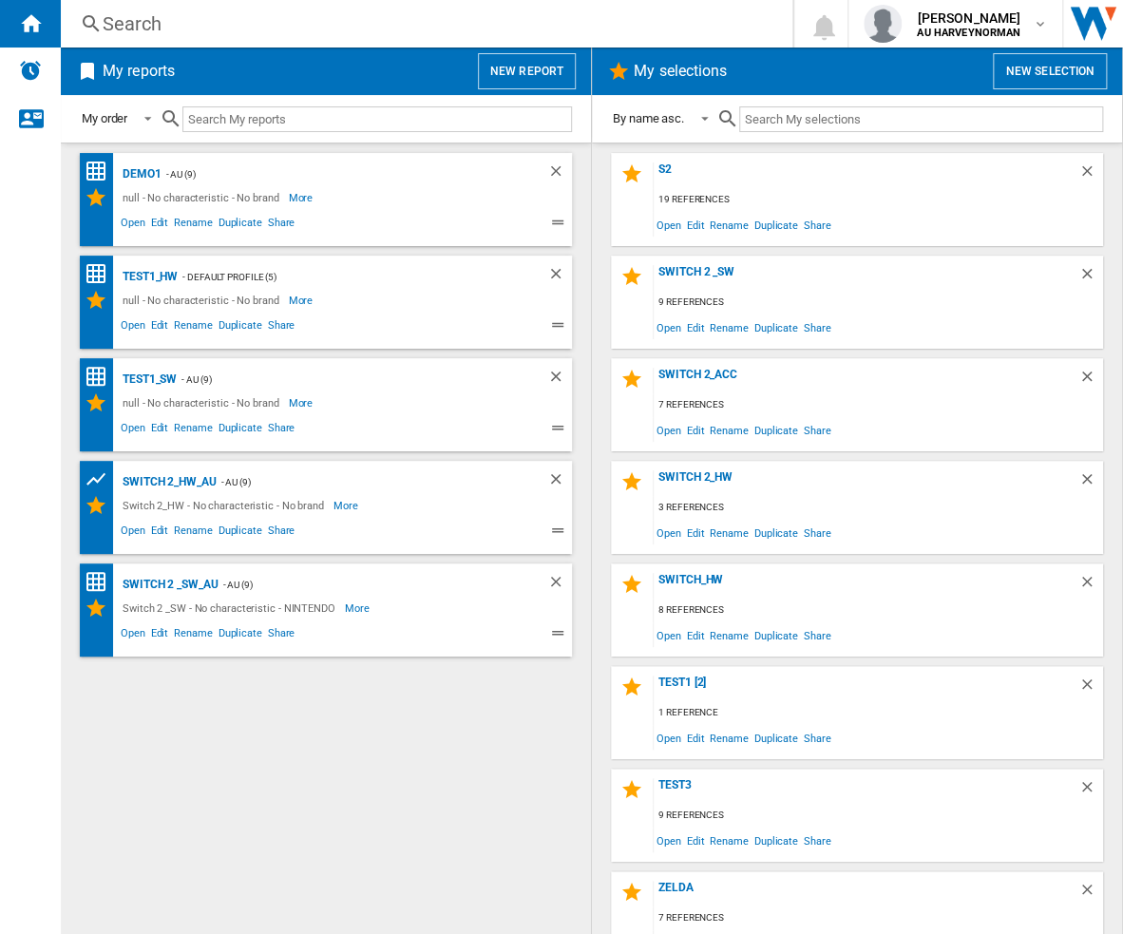
click at [279, 740] on div "Demo1 - AU (9) null - No characteristic - No brand More Less Open Edit Rename D…" at bounding box center [326, 539] width 492 height 772
